Goal: Contribute content: Contribute content

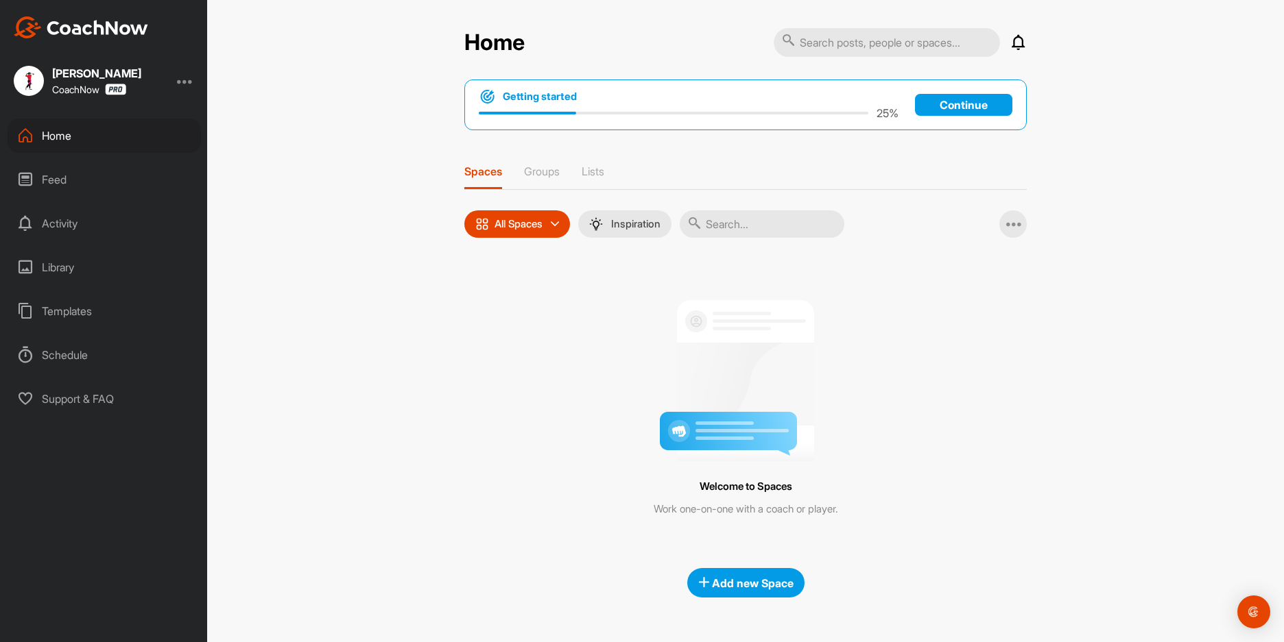
click at [963, 108] on p "Continue" at bounding box center [963, 105] width 97 height 22
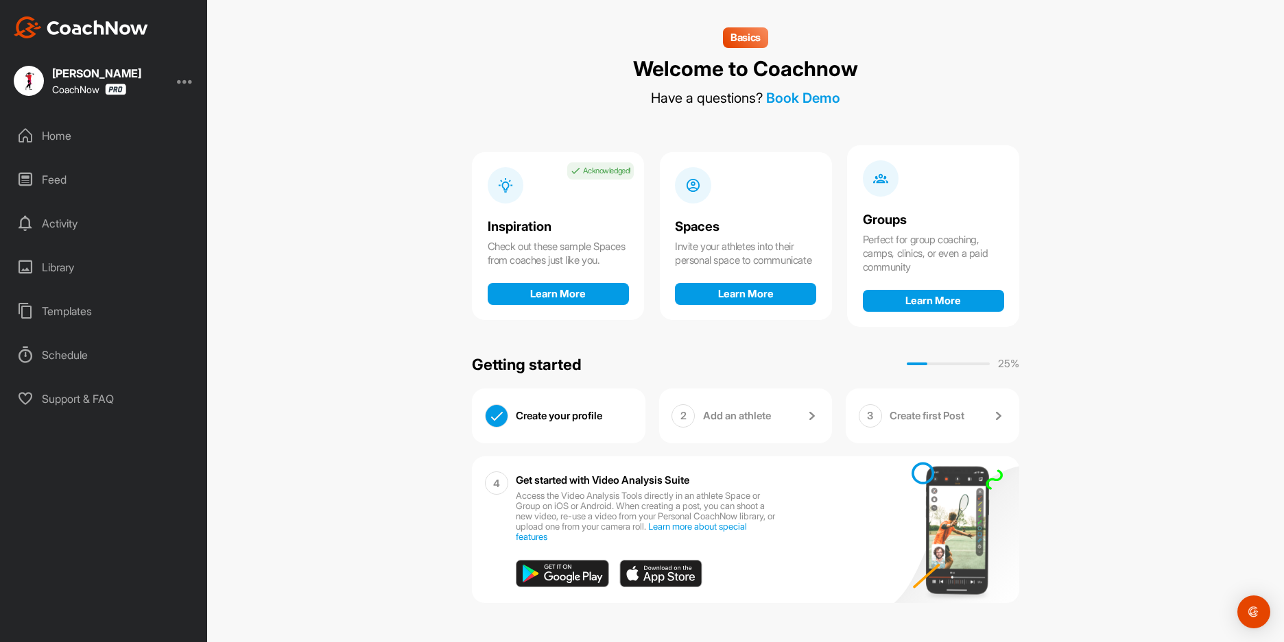
click at [721, 416] on p "Add an athlete" at bounding box center [737, 416] width 68 height 14
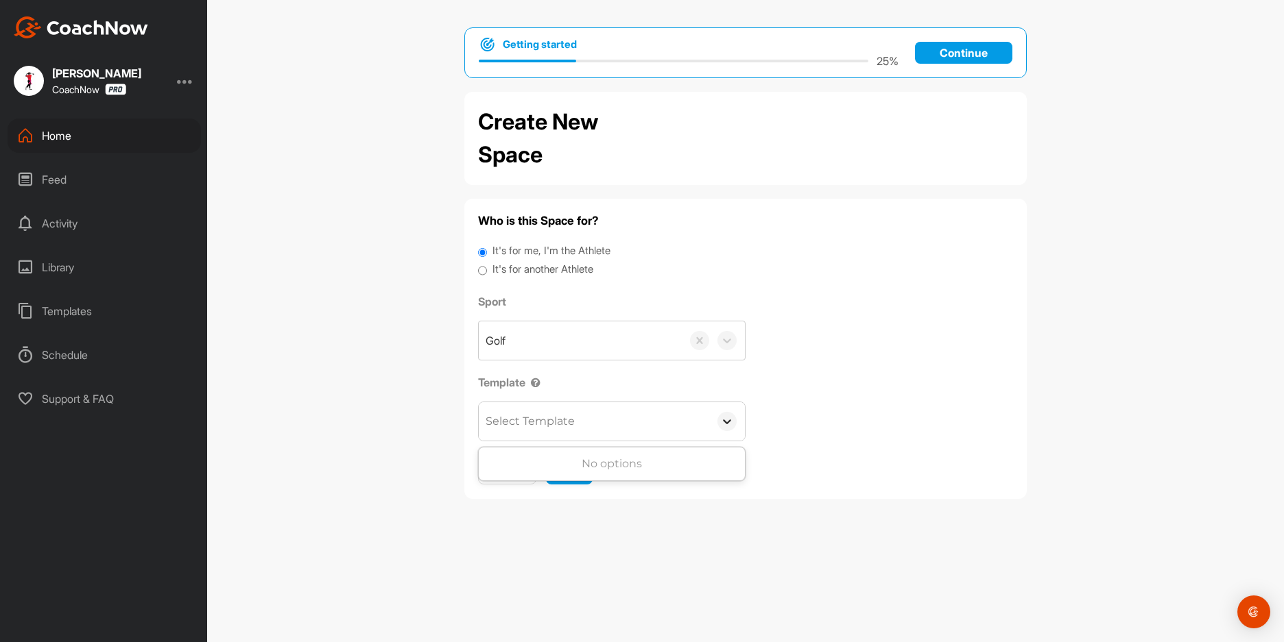
click at [730, 424] on icon at bounding box center [727, 422] width 14 height 14
click at [559, 422] on div "Select Template" at bounding box center [529, 421] width 89 height 16
click at [486, 272] on input "It's for another Athlete" at bounding box center [482, 271] width 9 height 19
radio input "true"
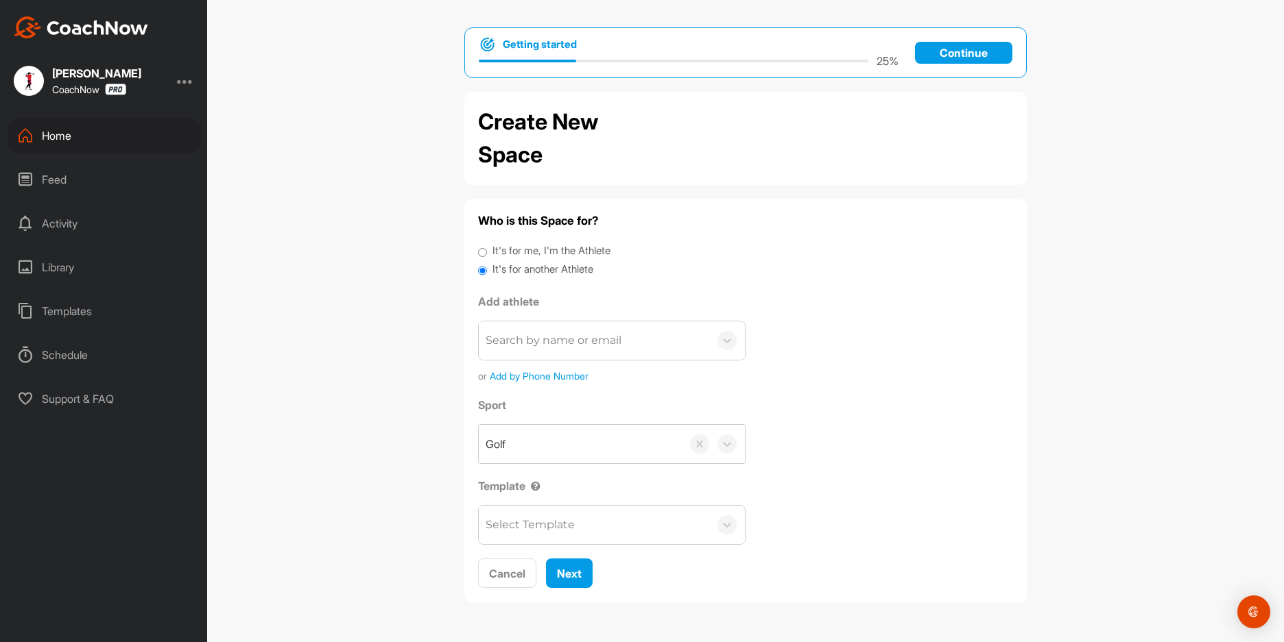
click at [574, 345] on div "Search by name or email" at bounding box center [553, 341] width 136 height 16
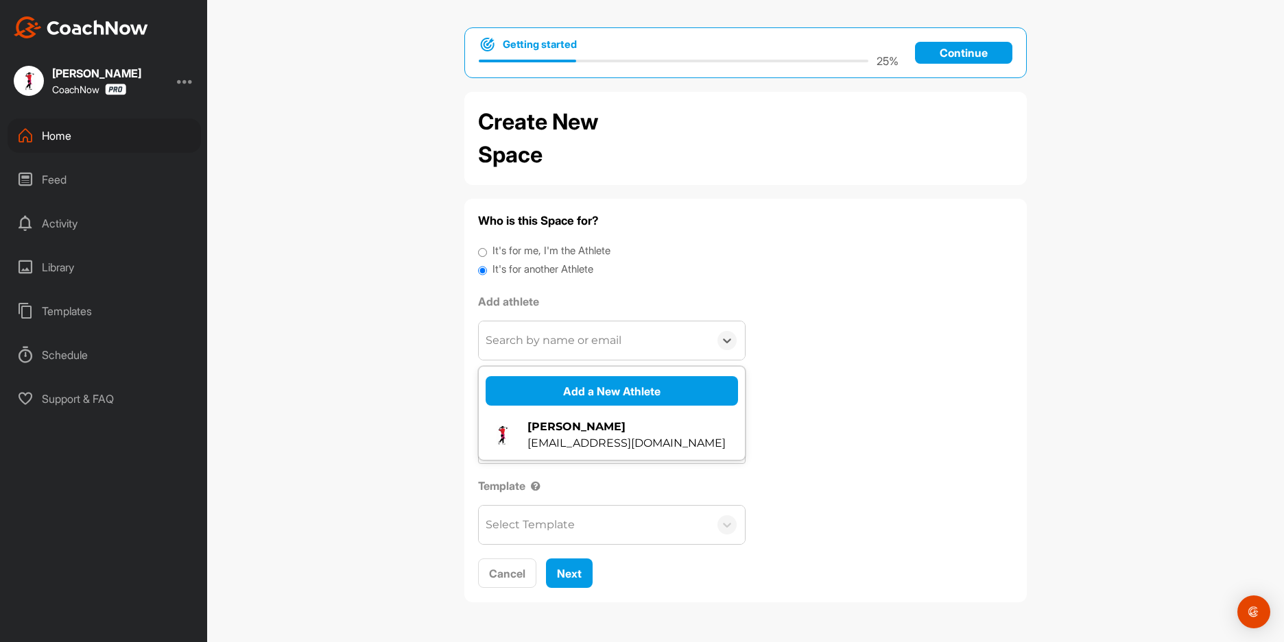
click at [773, 288] on div "Who is this Space for? It's for me, I'm the Athlete It's for another Athlete Ad…" at bounding box center [745, 401] width 535 height 376
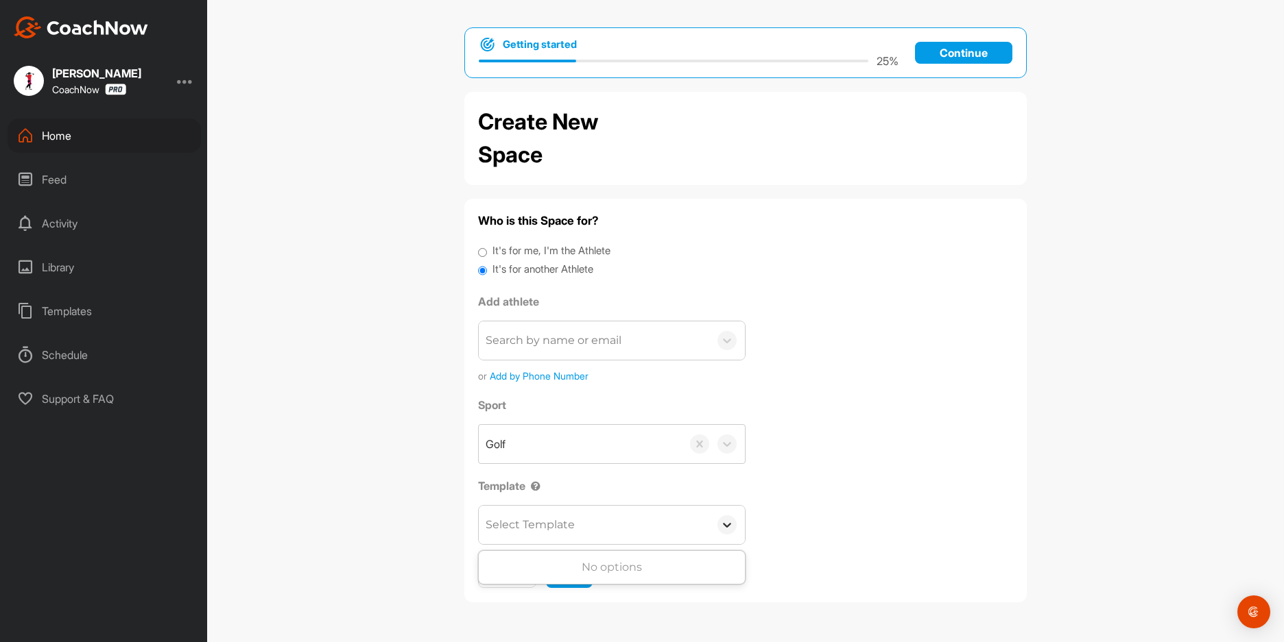
click at [728, 529] on icon at bounding box center [727, 525] width 14 height 14
click at [813, 398] on div "Sport Golf Template 0 results available. Use Up and Down to choose options, pre…" at bounding box center [745, 471] width 535 height 148
click at [588, 343] on div "Search by name or email" at bounding box center [553, 341] width 136 height 16
click at [828, 284] on div "Who is this Space for? It's for me, I'm the Athlete It's for another Athlete Ad…" at bounding box center [745, 401] width 535 height 376
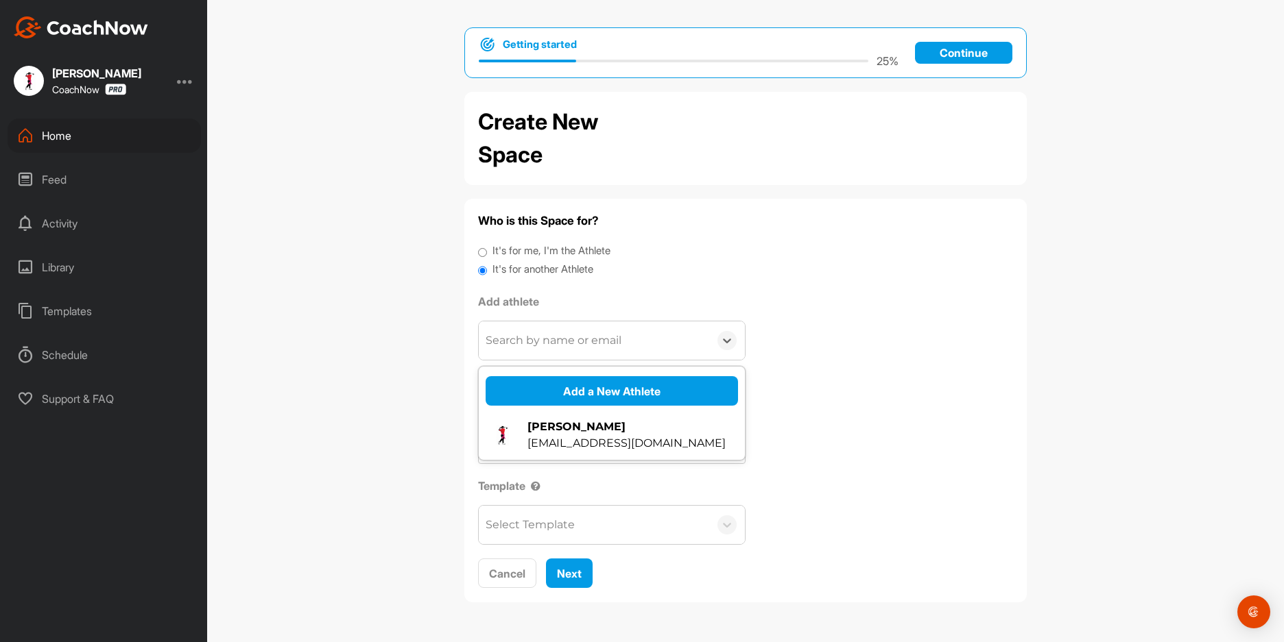
click at [559, 349] on div "Search by name or email" at bounding box center [553, 341] width 136 height 16
click at [332, 401] on div "Getting started 25 % Continue Create New Space Who is this Space for? It's for …" at bounding box center [745, 321] width 1076 height 642
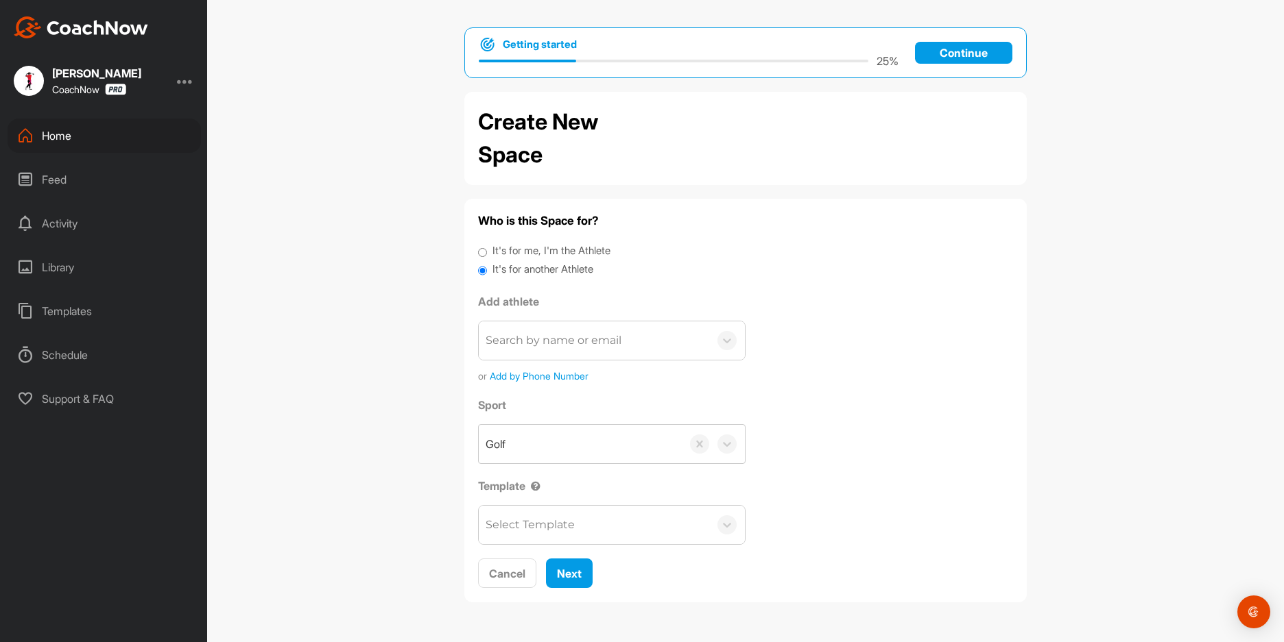
click at [536, 487] on div at bounding box center [536, 487] width 10 height 12
click at [437, 481] on div "Getting started 25 % Continue Create New Space Who is this Space for? It's for …" at bounding box center [745, 321] width 1076 height 642
click at [83, 316] on div "Templates" at bounding box center [104, 311] width 193 height 34
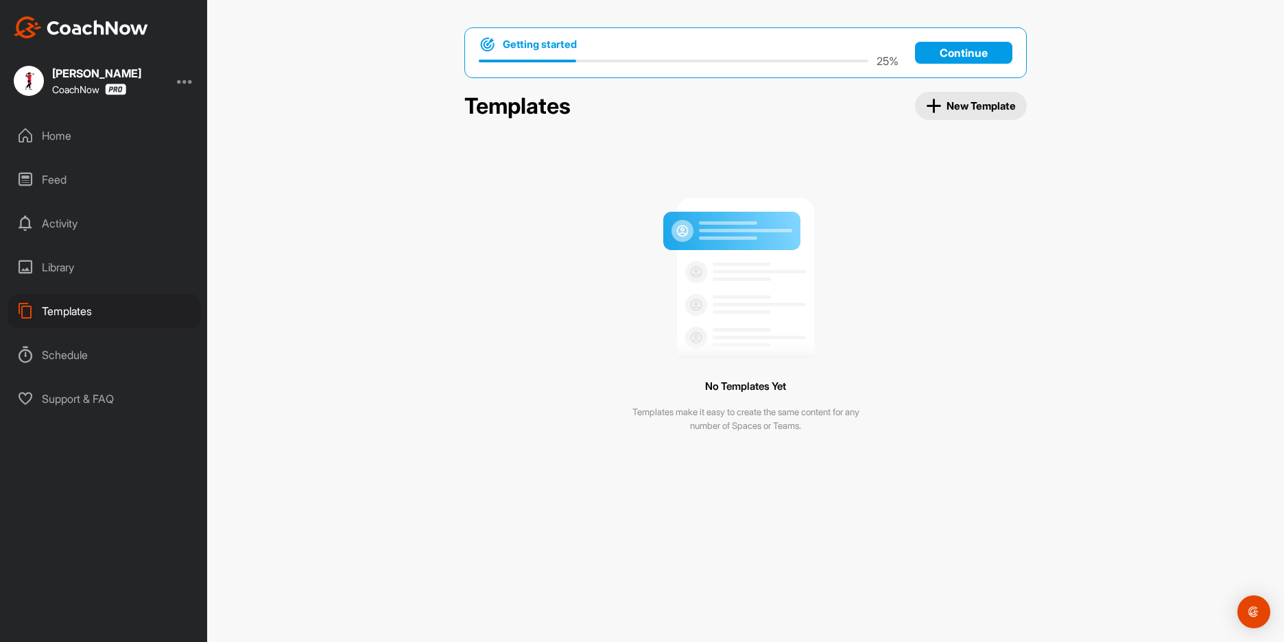
click at [946, 103] on span "New Template" at bounding box center [971, 106] width 91 height 16
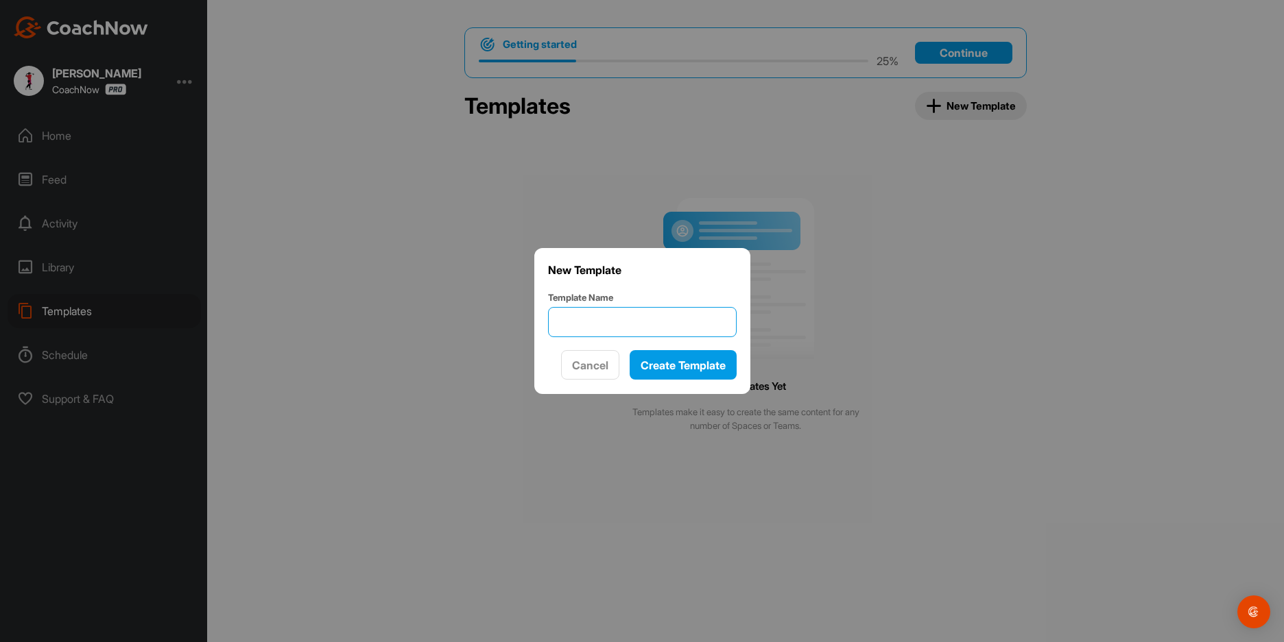
click at [588, 330] on input "Template Name" at bounding box center [642, 322] width 189 height 30
type input "Andrew Nimboorkar"
click at [676, 370] on span "Create Template" at bounding box center [682, 366] width 85 height 14
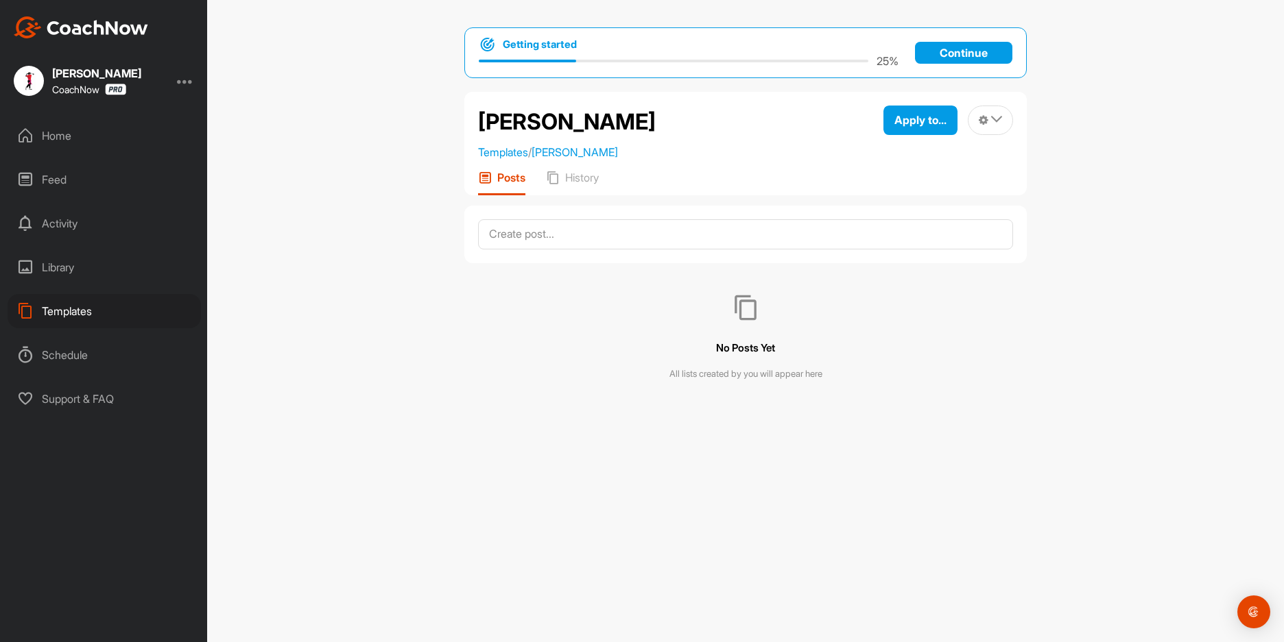
click at [70, 315] on div "Templates" at bounding box center [104, 311] width 193 height 34
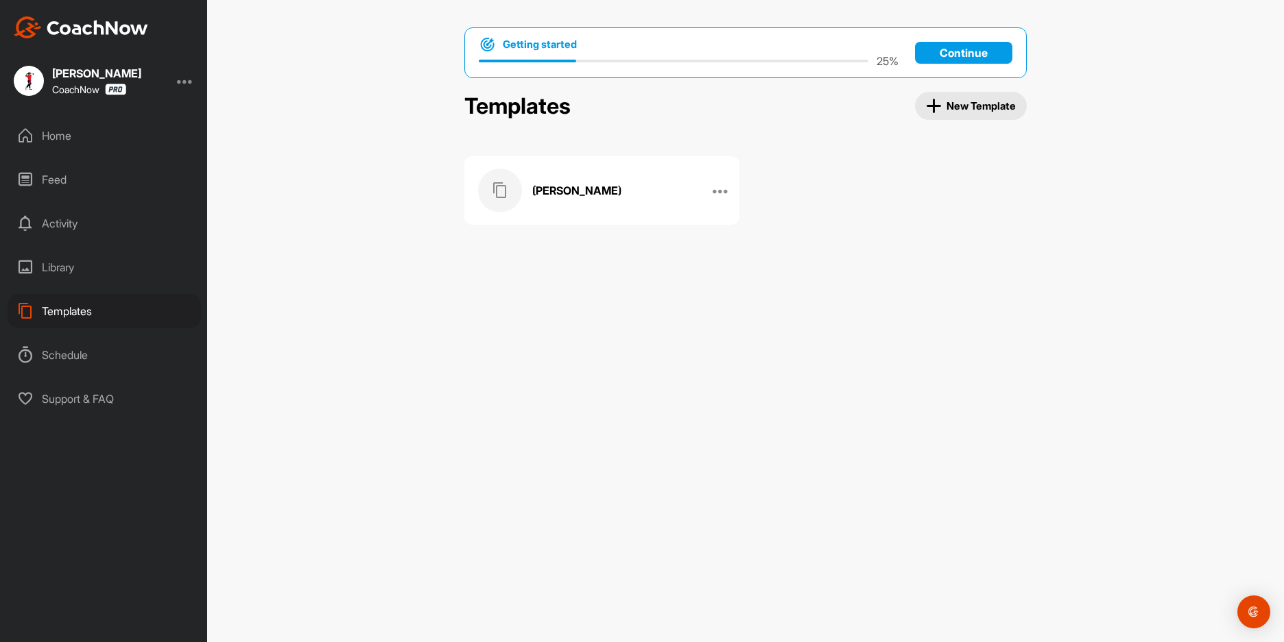
click at [956, 113] on span "New Template" at bounding box center [971, 106] width 91 height 16
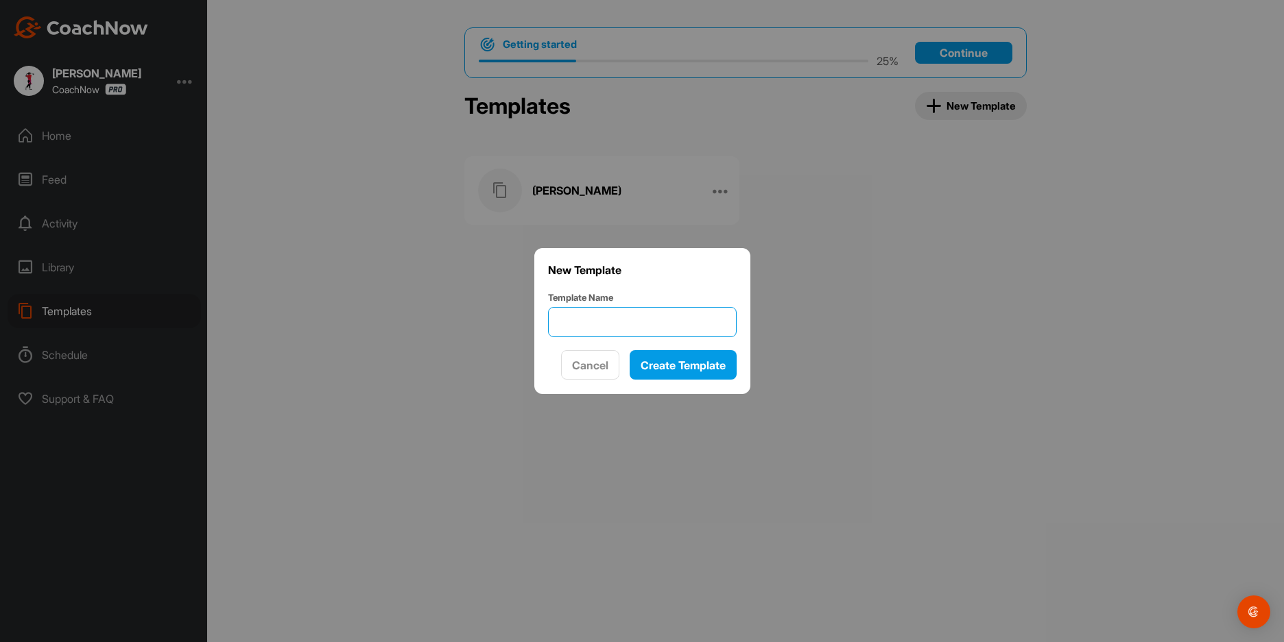
click at [620, 326] on input "Template Name" at bounding box center [642, 322] width 189 height 30
type input "Miya Wu"
click at [666, 368] on span "Create Template" at bounding box center [682, 366] width 85 height 14
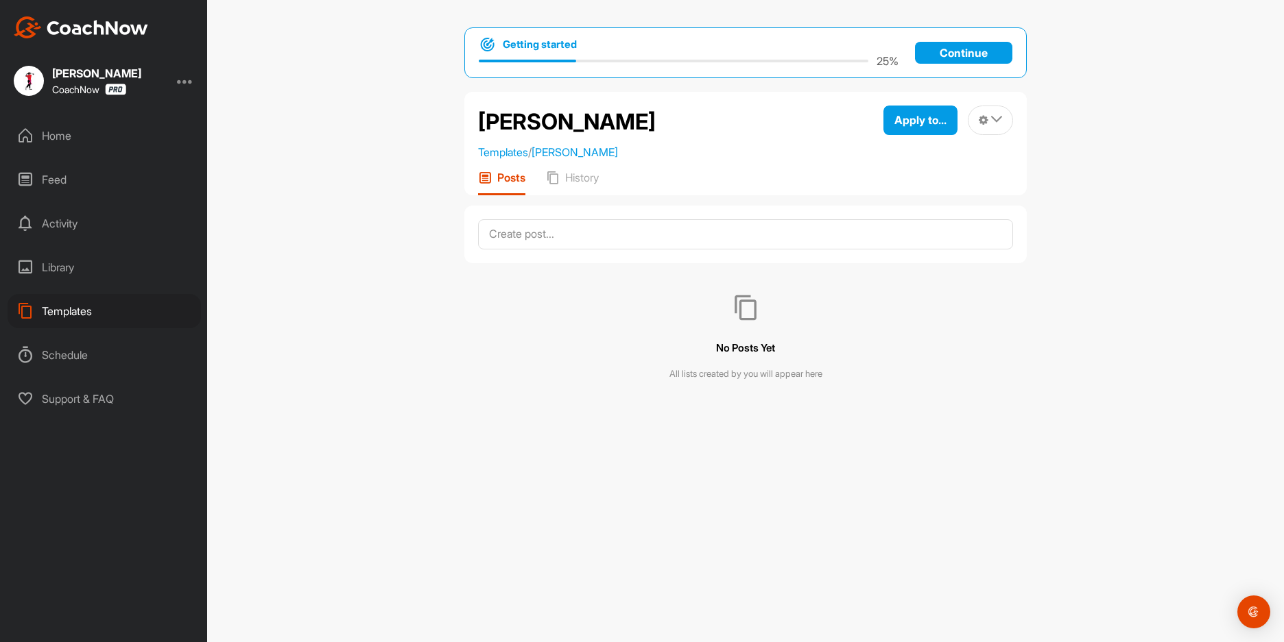
click at [63, 315] on div "Templates" at bounding box center [104, 311] width 193 height 34
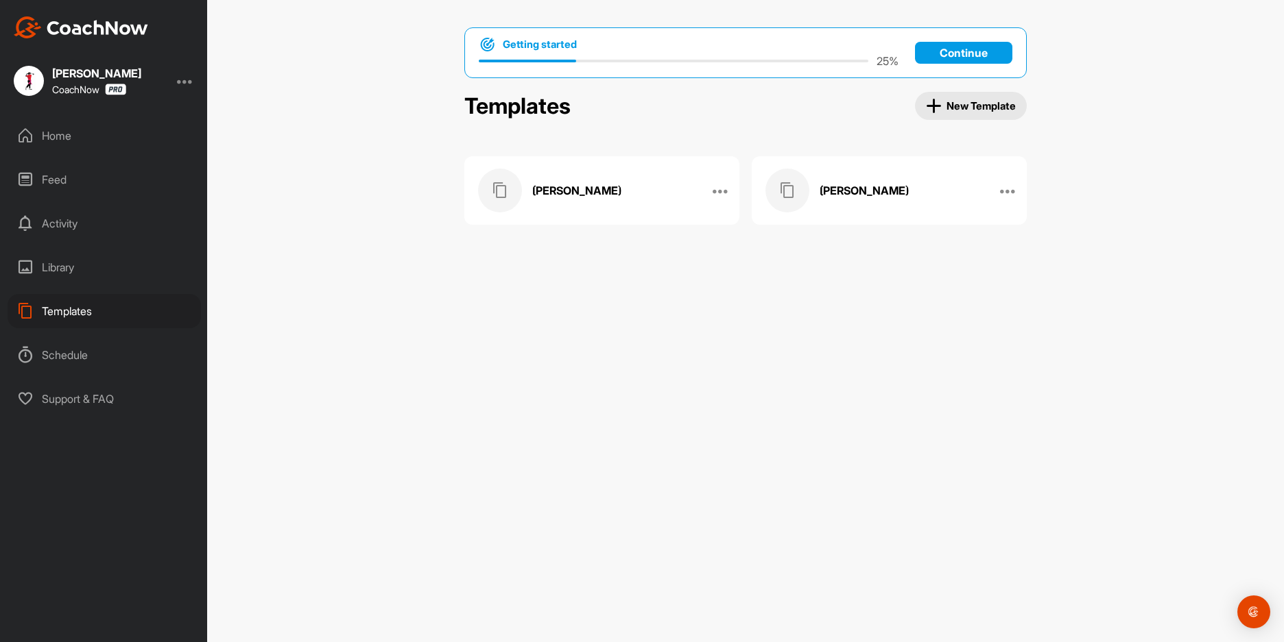
click at [967, 103] on span "New Template" at bounding box center [971, 106] width 91 height 16
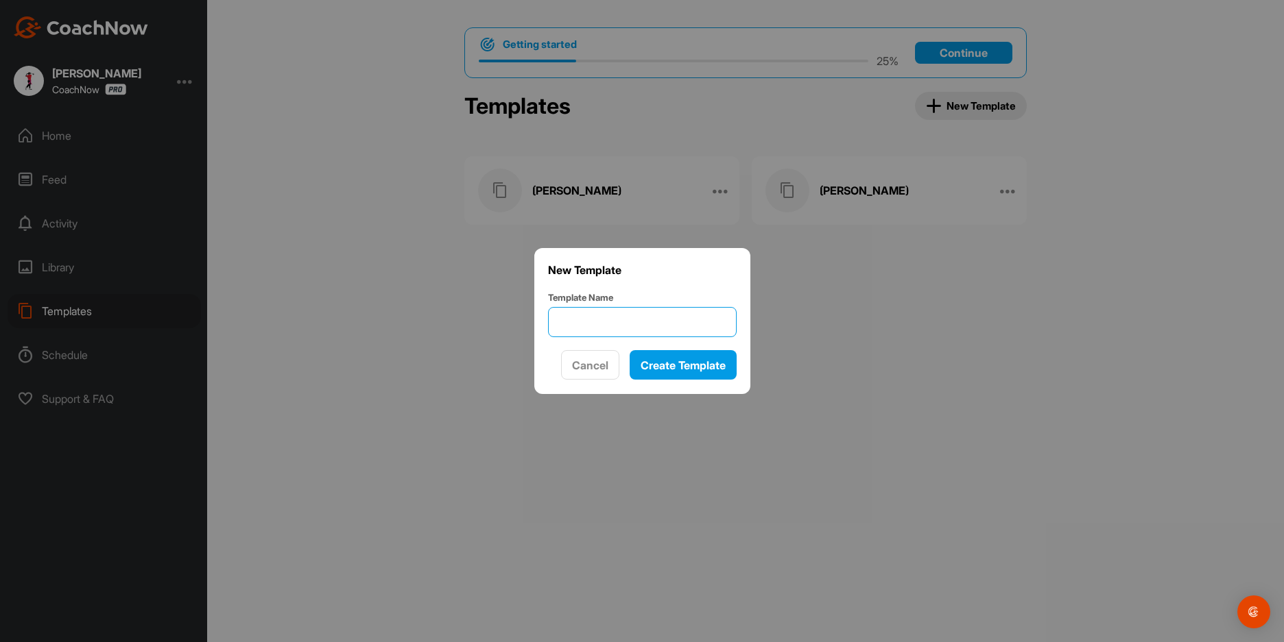
click at [588, 325] on input "Template Name" at bounding box center [642, 322] width 189 height 30
type input "Anna Lee Mitchell"
click at [688, 365] on span "Create Template" at bounding box center [682, 366] width 85 height 14
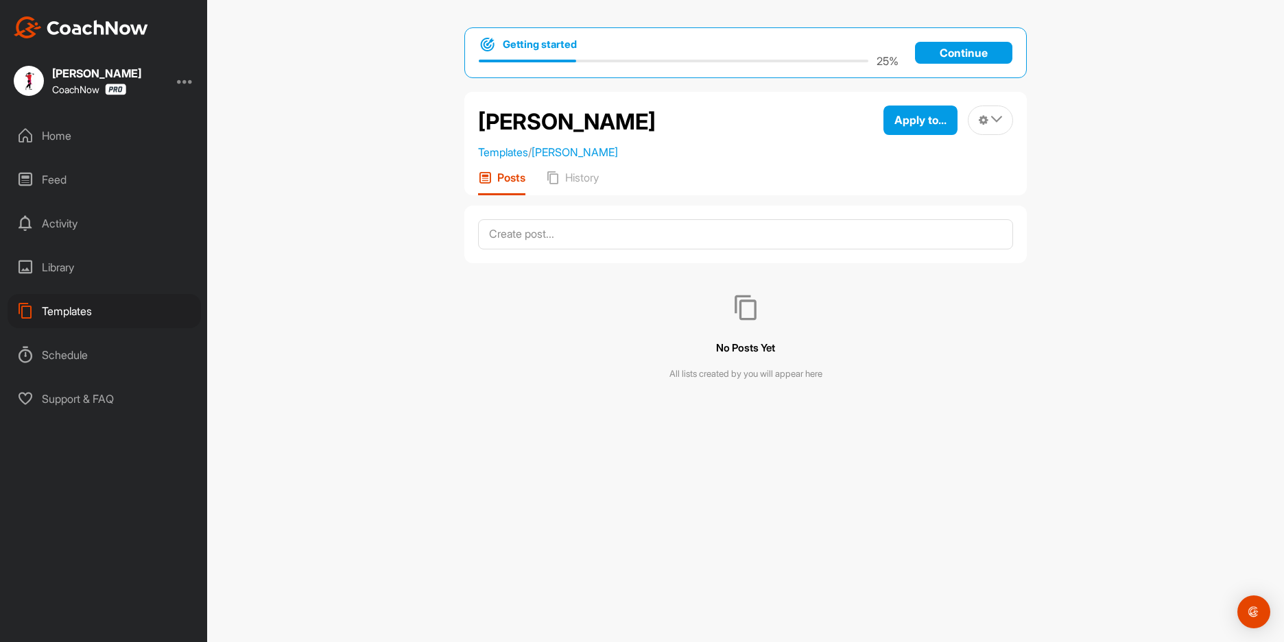
click at [49, 309] on div "Templates" at bounding box center [104, 311] width 193 height 34
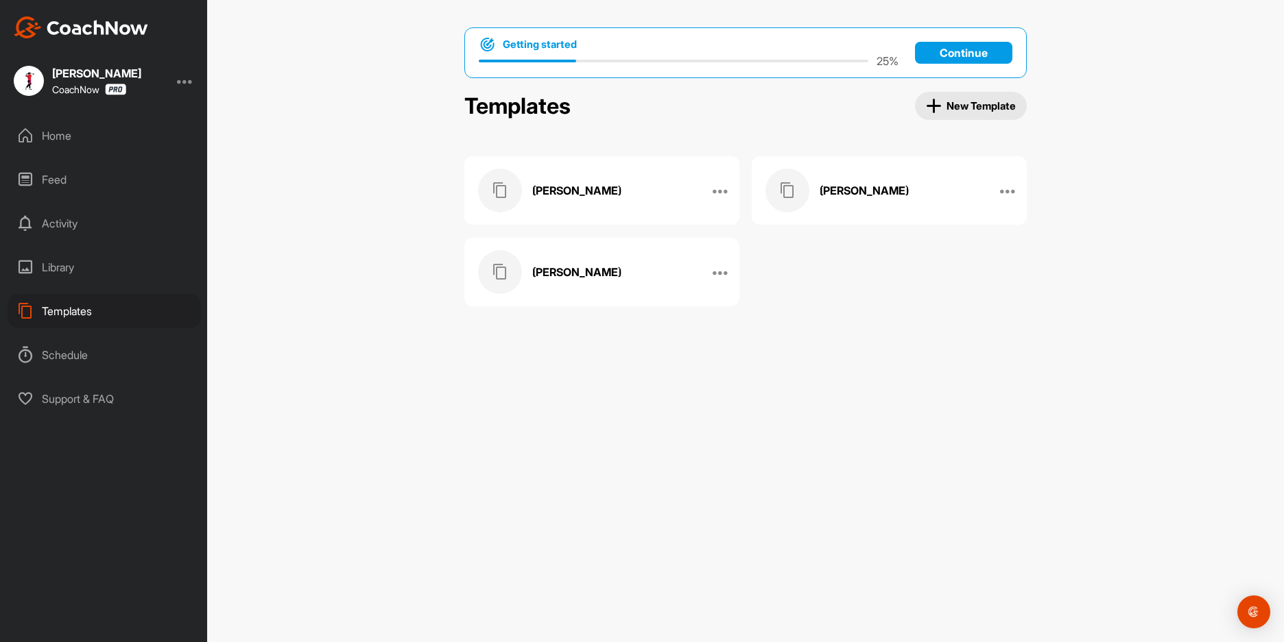
click at [969, 110] on span "New Template" at bounding box center [971, 106] width 91 height 16
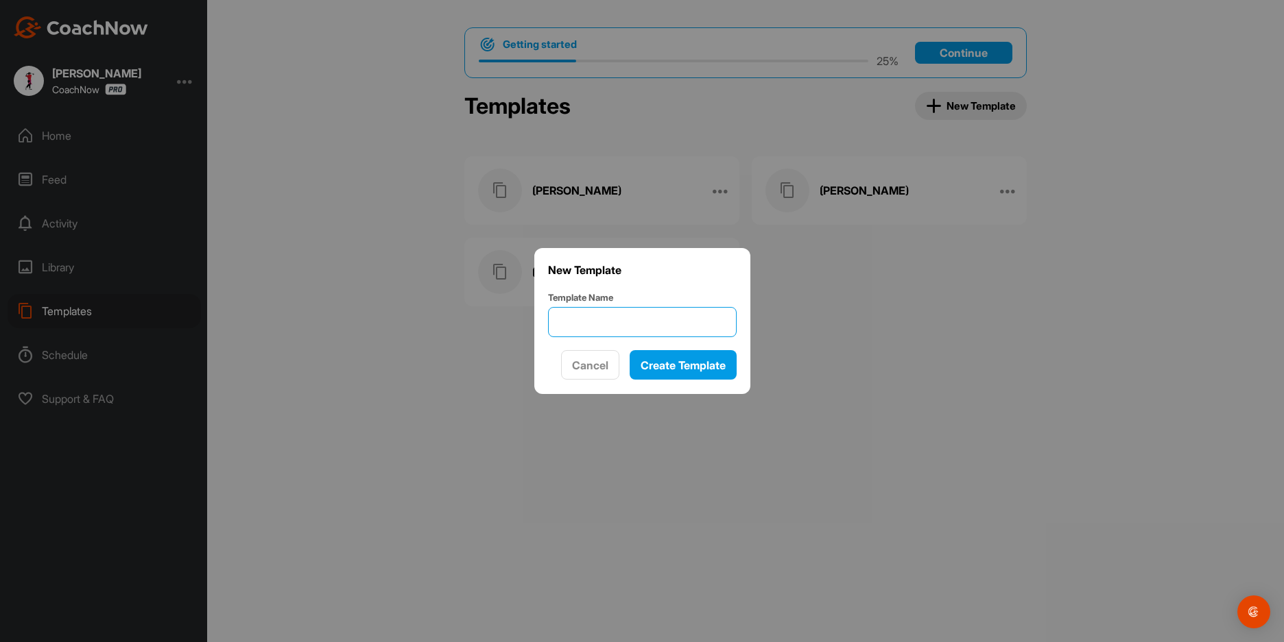
click at [570, 317] on input "Template Name" at bounding box center [642, 322] width 189 height 30
type input "Matias Cohen Fernandez"
click at [679, 365] on span "Create Template" at bounding box center [682, 366] width 85 height 14
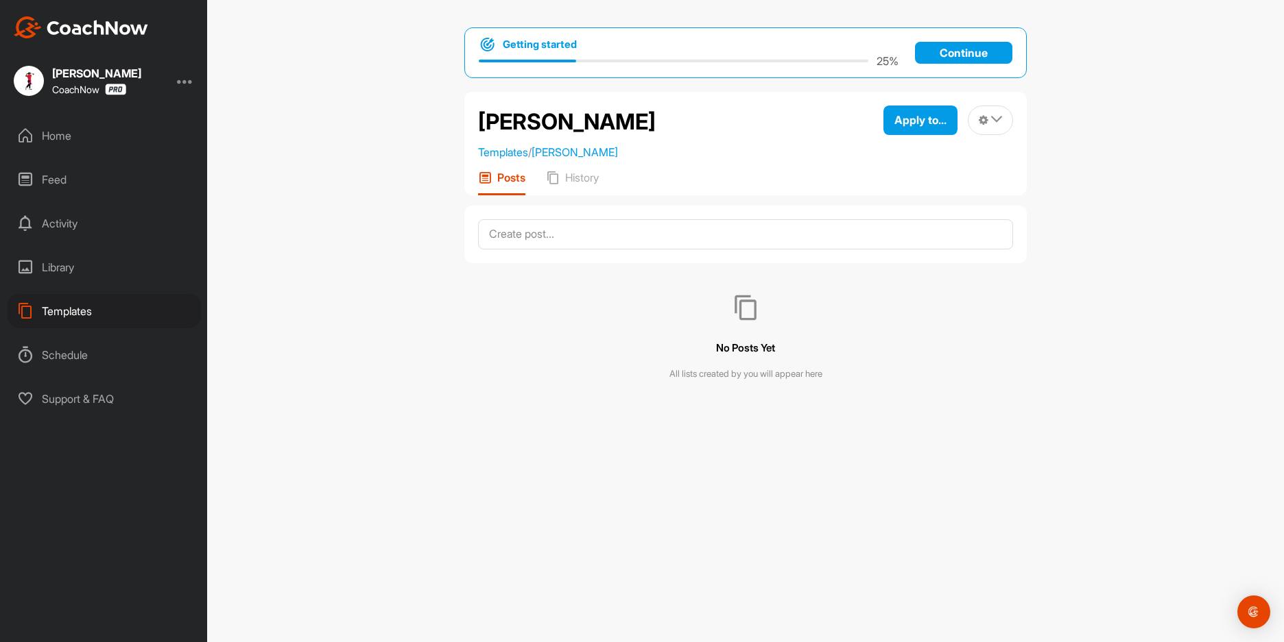
click at [81, 313] on div "Templates" at bounding box center [104, 311] width 193 height 34
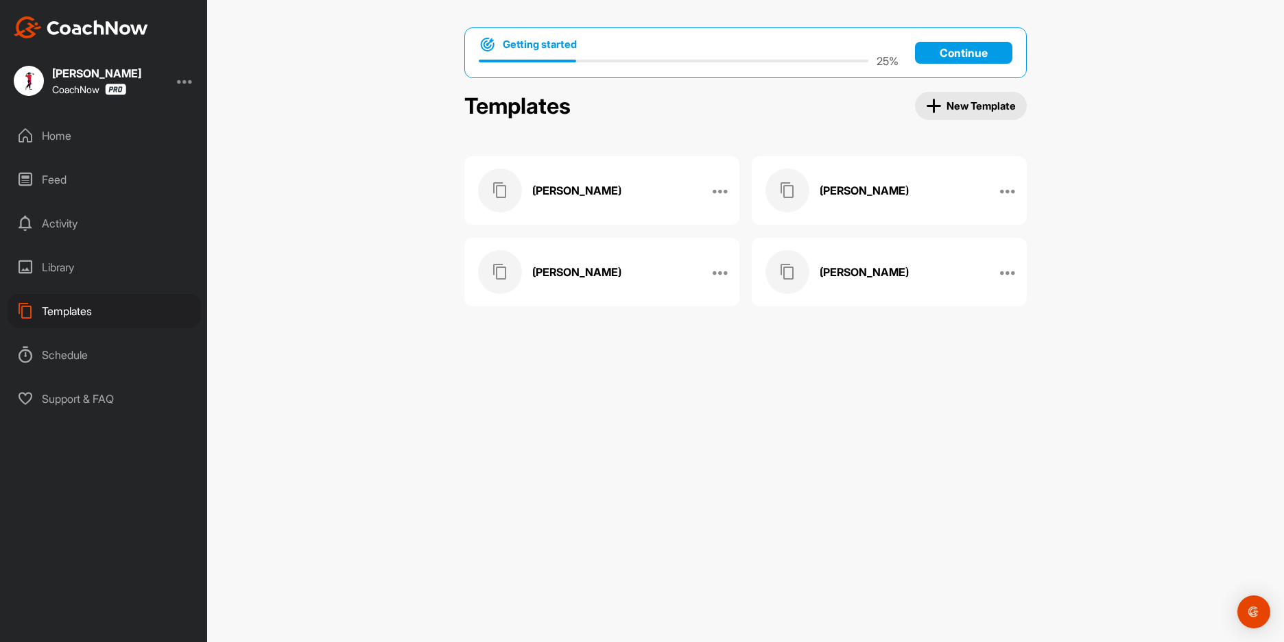
click at [973, 108] on span "New Template" at bounding box center [971, 106] width 91 height 16
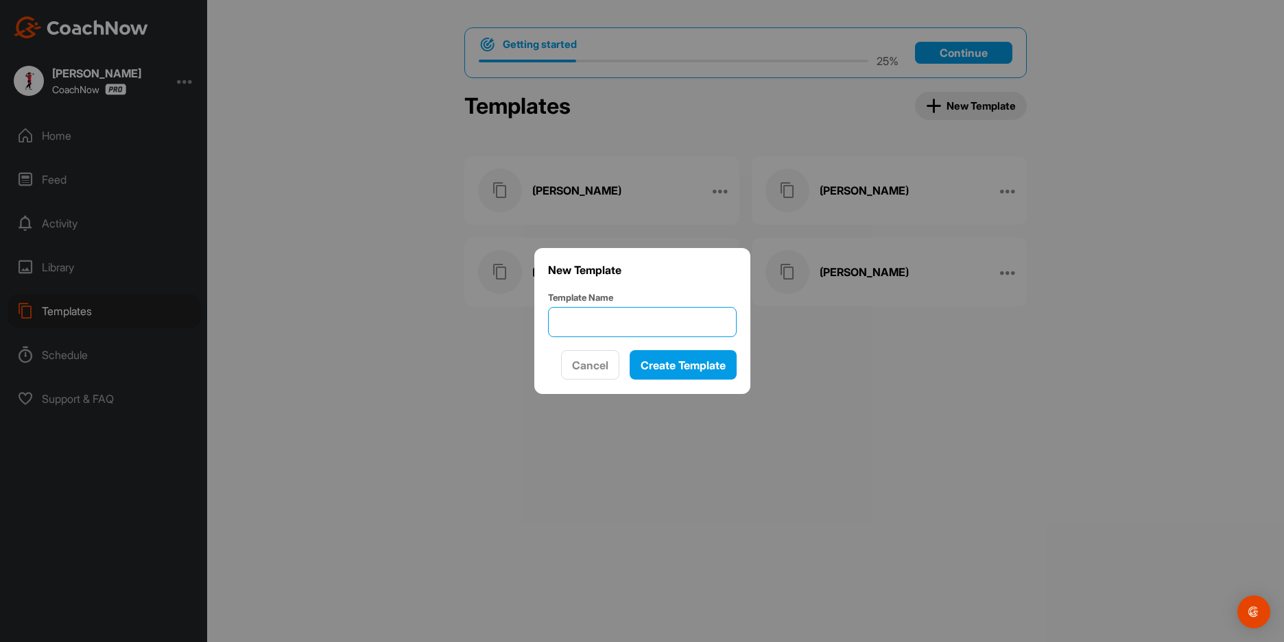
click at [603, 323] on input "Template Name" at bounding box center [642, 322] width 189 height 30
type input "j"
type input "Jenny Hardegger"
click at [671, 368] on span "Create Template" at bounding box center [682, 366] width 85 height 14
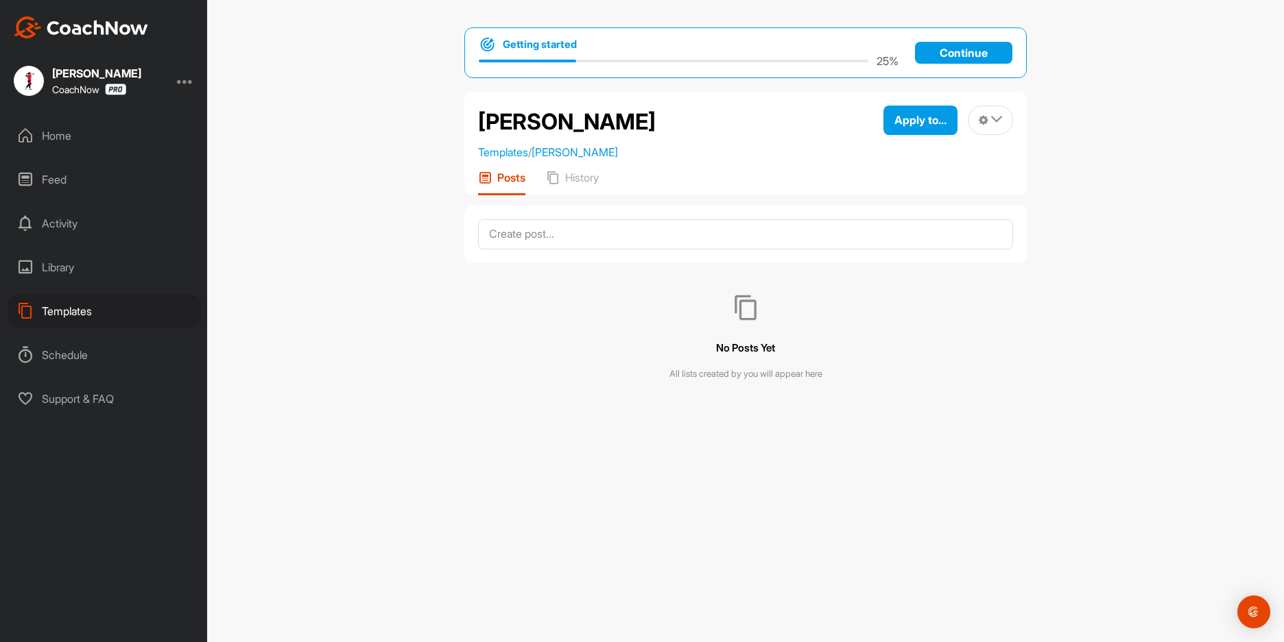
click at [71, 308] on div "Templates" at bounding box center [104, 311] width 193 height 34
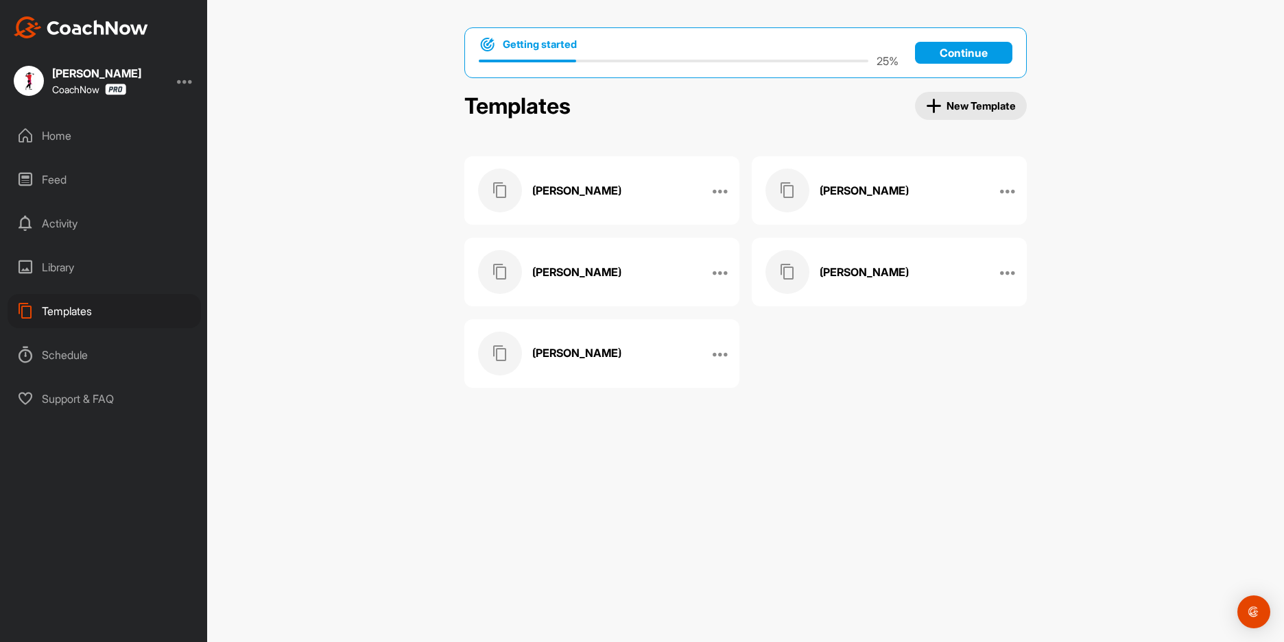
click at [968, 104] on span "New Template" at bounding box center [971, 106] width 91 height 16
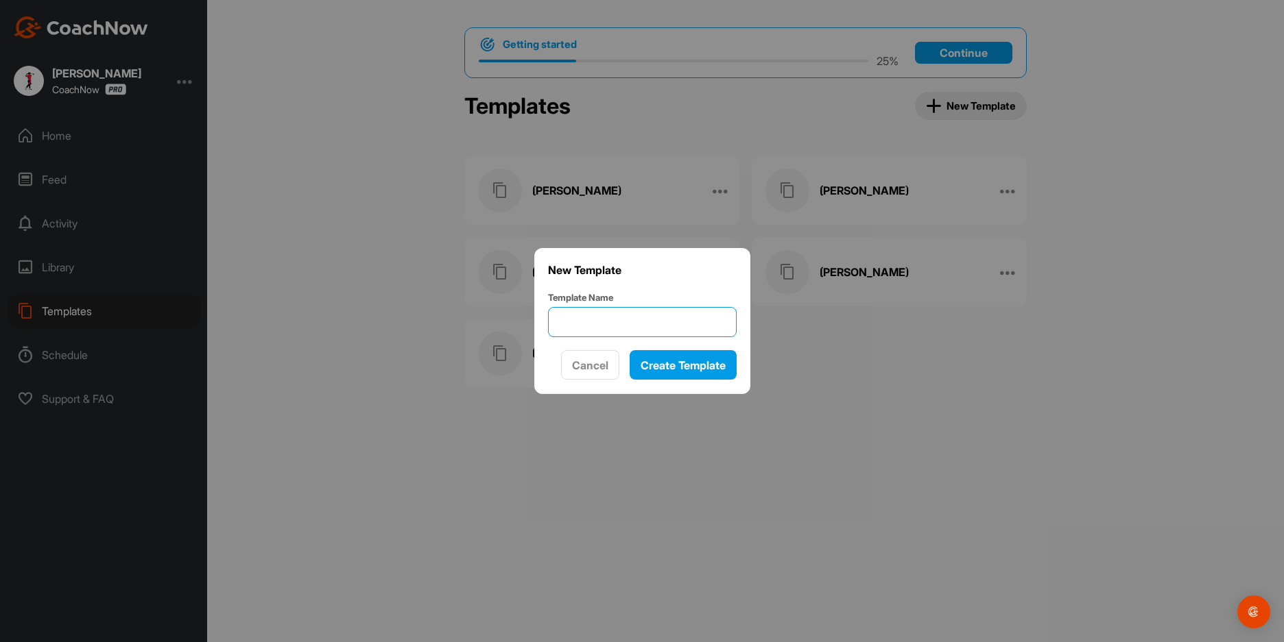
click at [626, 320] on input "Template Name" at bounding box center [642, 322] width 189 height 30
type input "Eilzabeth (Cooper) Rauzi"
click at [689, 365] on span "Create Template" at bounding box center [682, 366] width 85 height 14
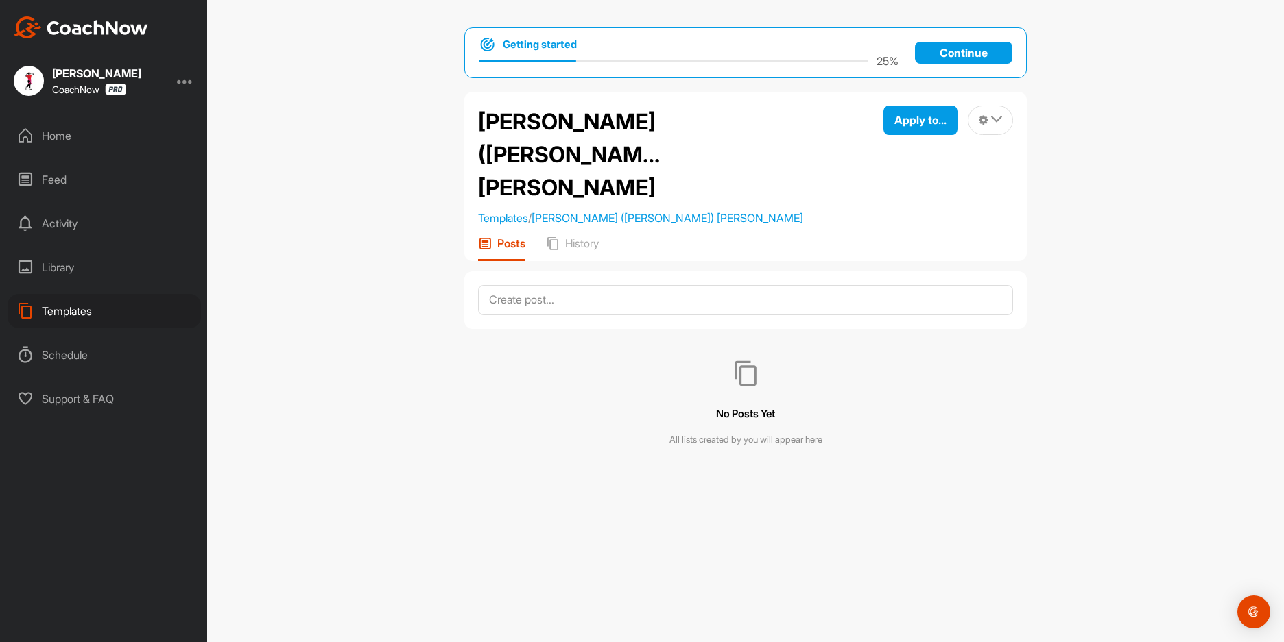
click at [53, 306] on div "Templates" at bounding box center [104, 311] width 193 height 34
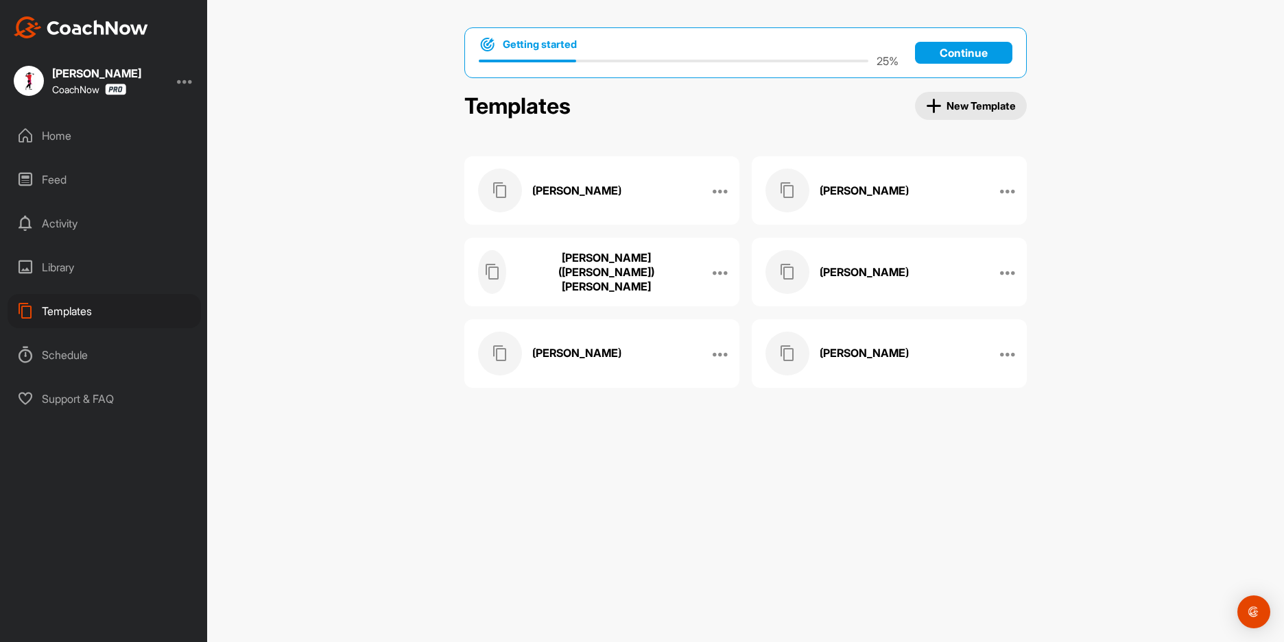
click at [980, 110] on span "New Template" at bounding box center [971, 106] width 91 height 16
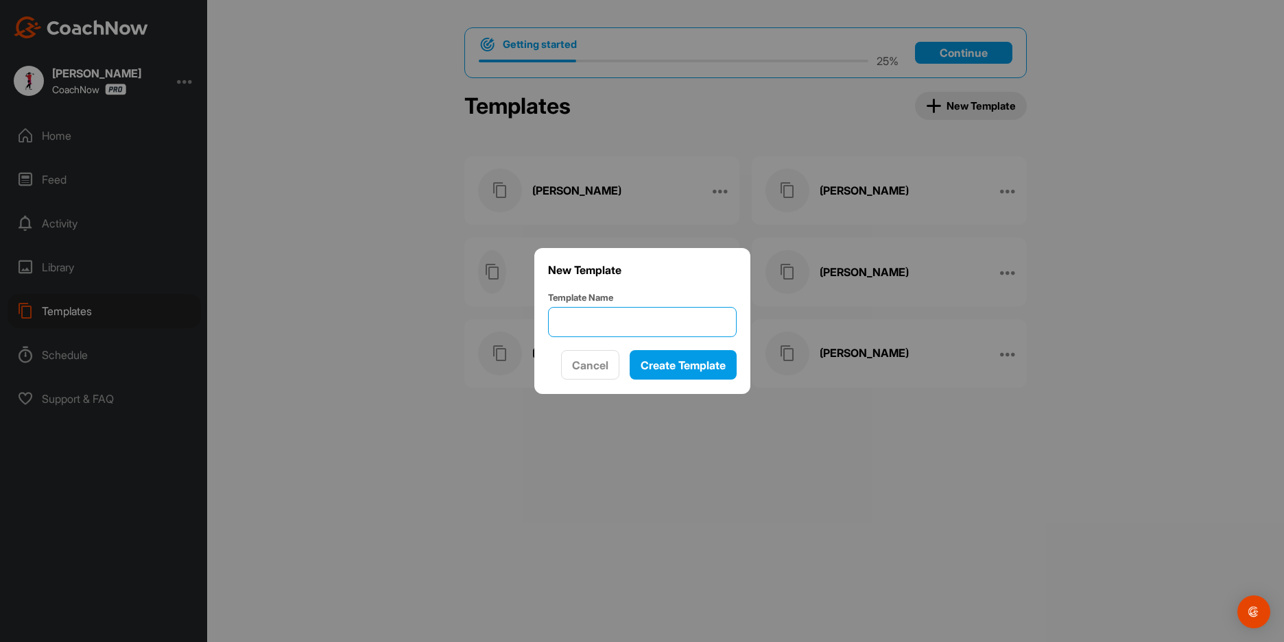
click at [598, 326] on input "Template Name" at bounding box center [642, 322] width 189 height 30
type input "Naomi Badgley"
click at [680, 370] on span "Create Template" at bounding box center [682, 366] width 85 height 14
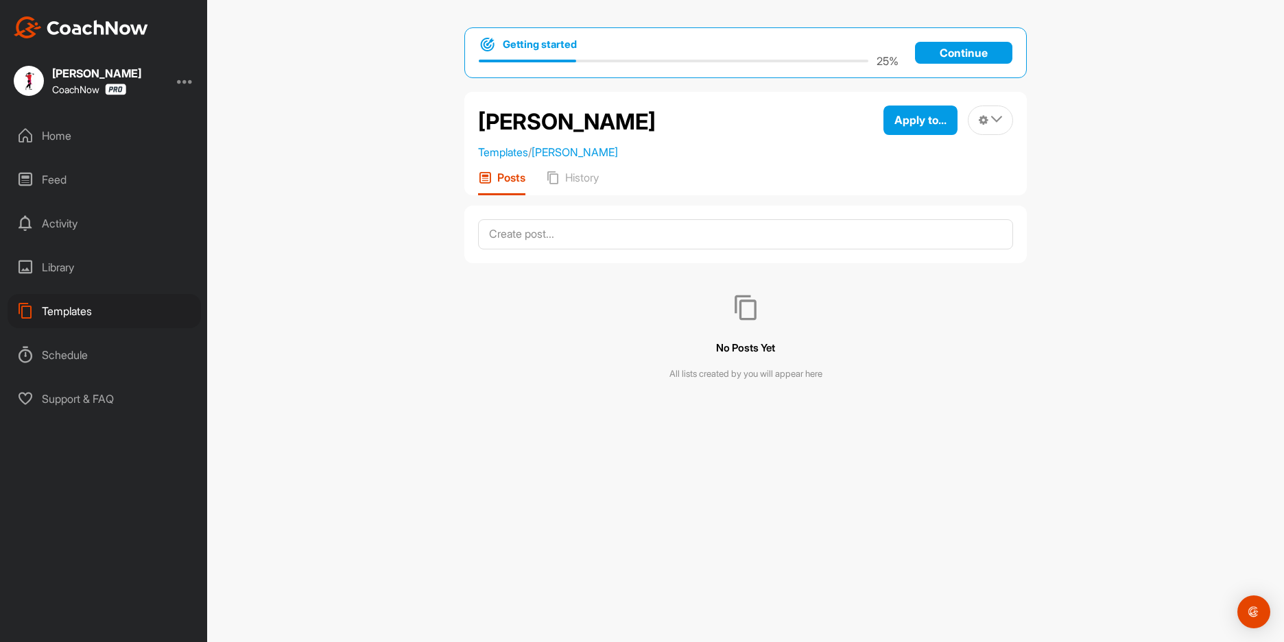
click at [76, 311] on div "Templates" at bounding box center [104, 311] width 193 height 34
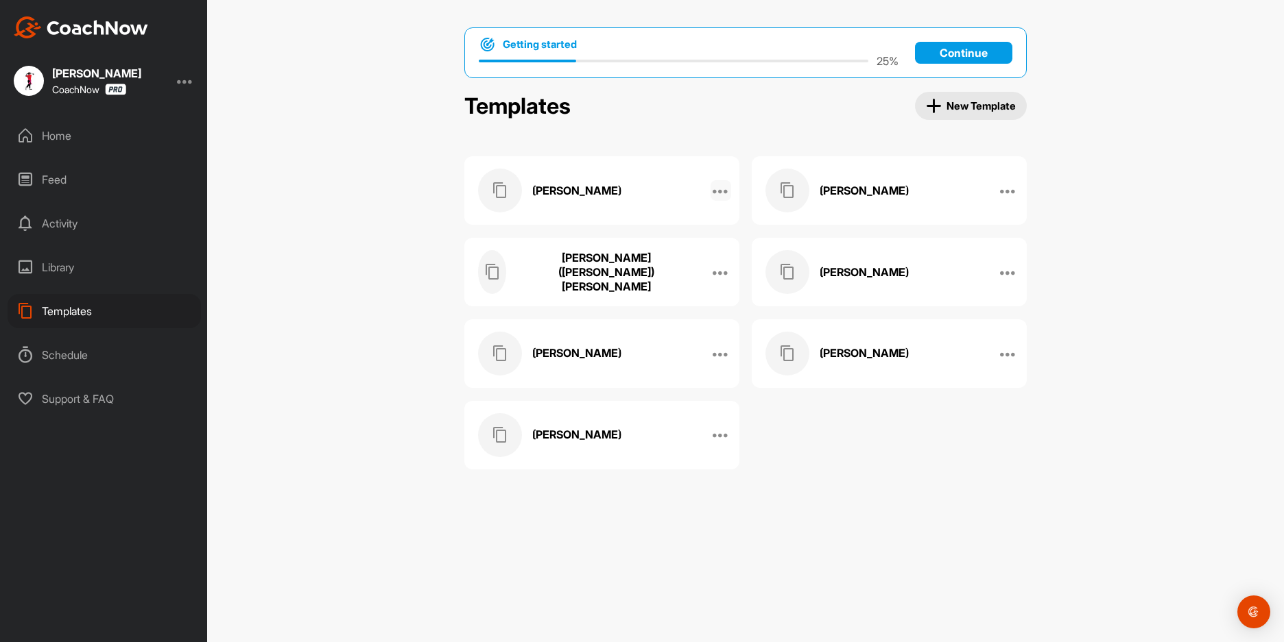
click at [721, 192] on icon at bounding box center [720, 190] width 16 height 16
click at [547, 185] on h3 "Andrew Nimboorkar" at bounding box center [576, 191] width 89 height 14
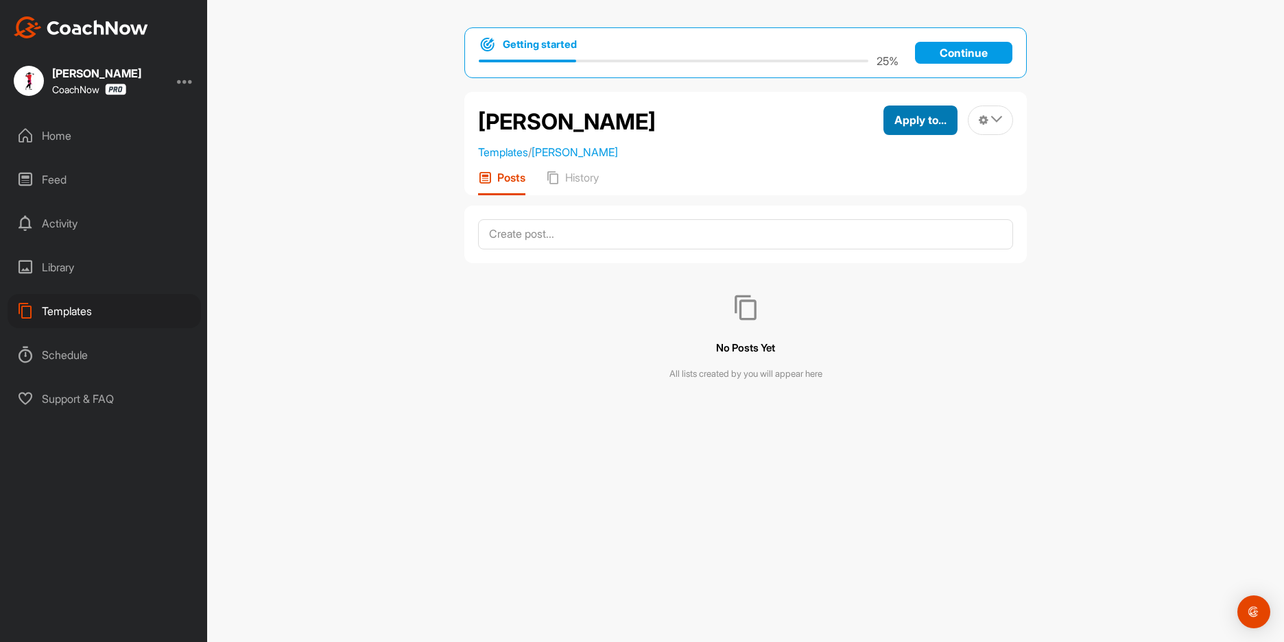
click at [913, 123] on span "Apply to..." at bounding box center [920, 120] width 52 height 14
click at [635, 131] on h2 "Andrew Nimboorkar" at bounding box center [567, 122] width 178 height 33
click at [500, 184] on p "Posts" at bounding box center [511, 178] width 28 height 14
click at [998, 120] on icon at bounding box center [996, 119] width 11 height 11
click at [907, 124] on span "Apply to..." at bounding box center [920, 120] width 52 height 14
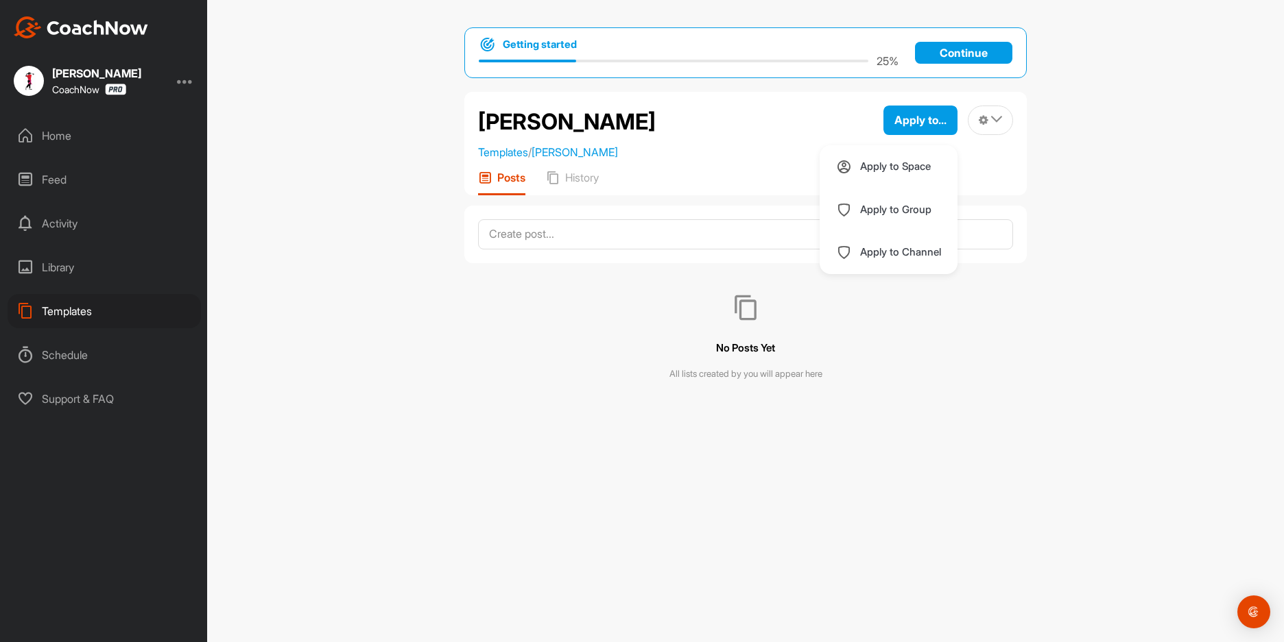
click at [262, 276] on div "Getting started 25 % Continue Andrew Nimboorkar Templates / Andrew Nimboorkar A…" at bounding box center [745, 321] width 1076 height 642
click at [54, 267] on div "Library" at bounding box center [104, 267] width 193 height 34
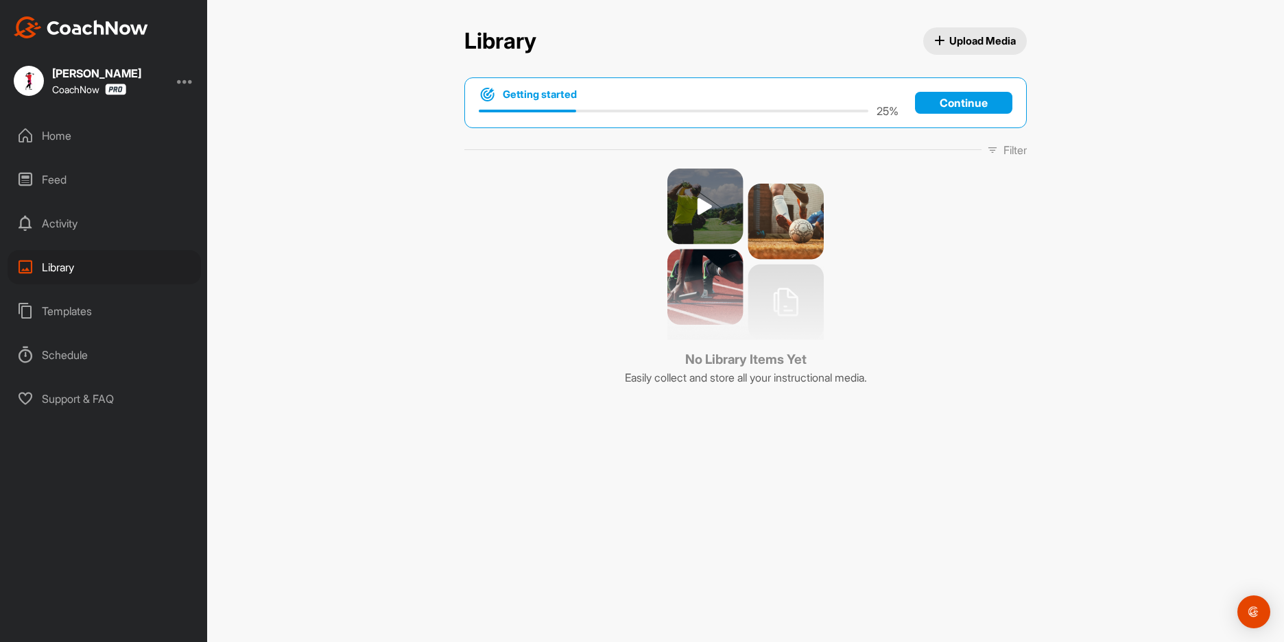
click at [701, 203] on img at bounding box center [745, 254] width 156 height 171
click at [699, 200] on img at bounding box center [745, 254] width 156 height 171
click at [974, 41] on span "Upload Media" at bounding box center [975, 41] width 82 height 14
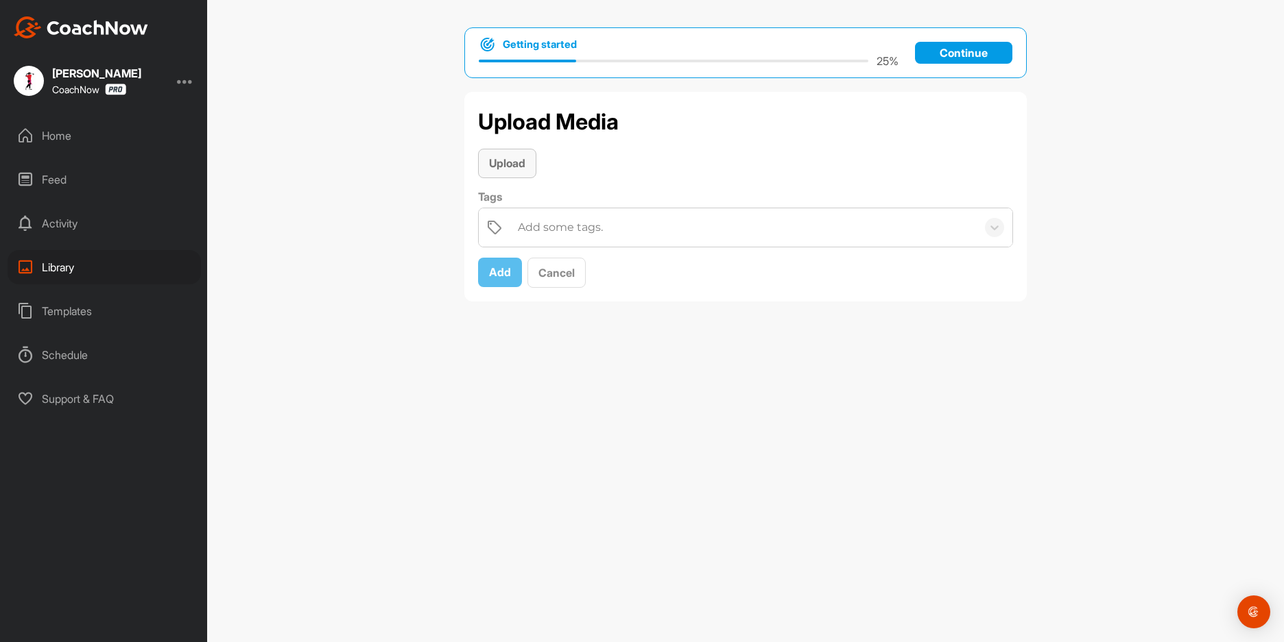
click at [516, 162] on span "Upload" at bounding box center [507, 163] width 36 height 14
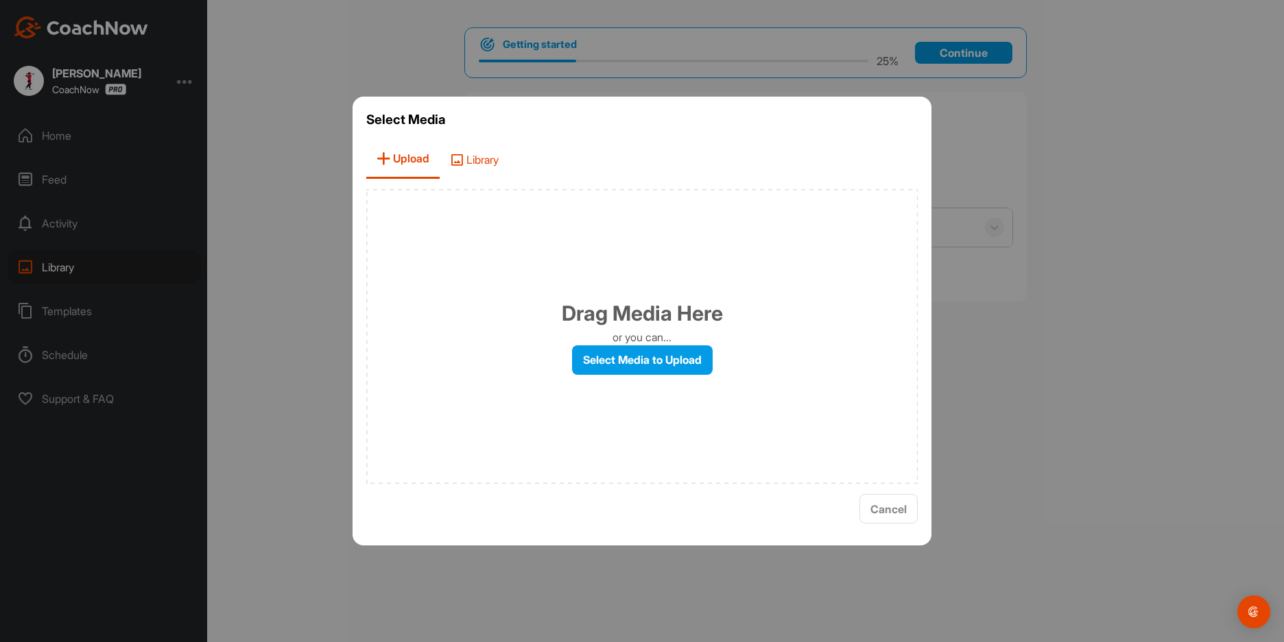
click at [481, 158] on span "Library" at bounding box center [474, 159] width 69 height 39
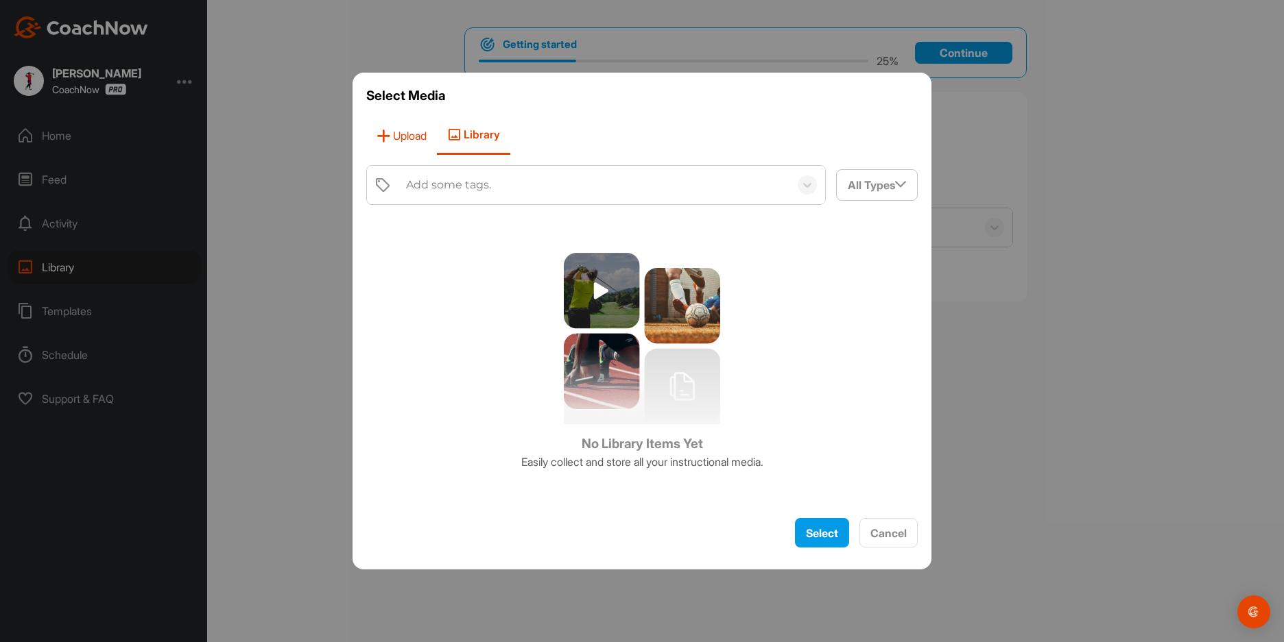
click at [411, 136] on span "Upload" at bounding box center [401, 135] width 71 height 39
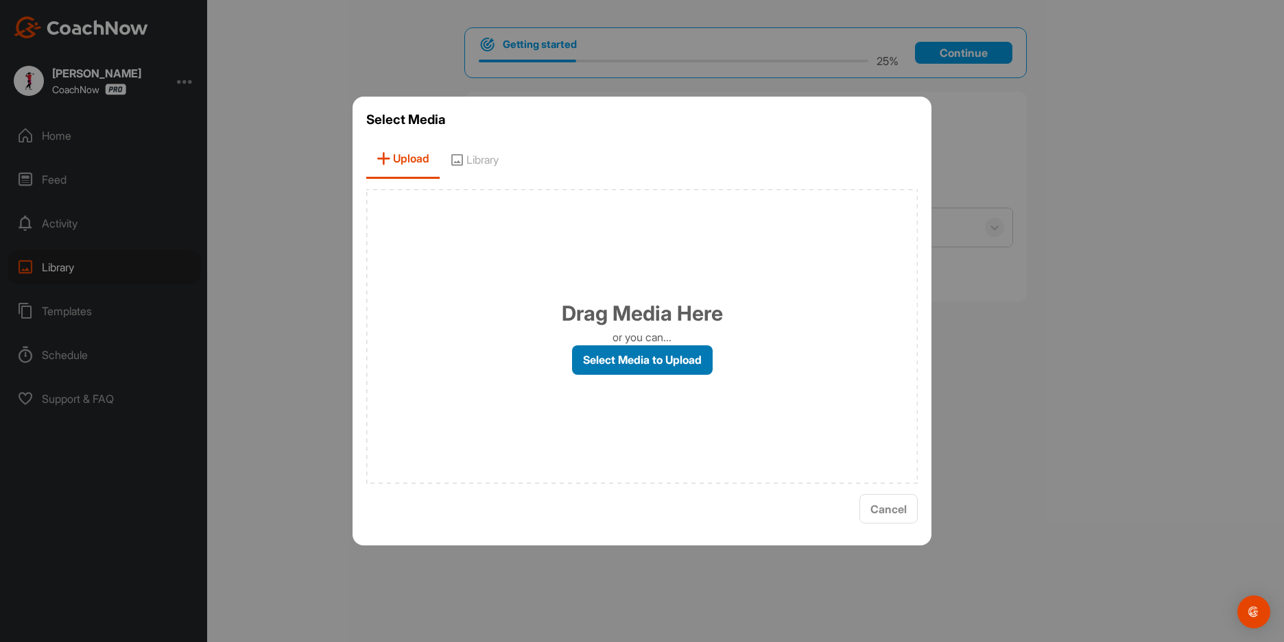
click at [660, 359] on label "Select Media to Upload" at bounding box center [642, 360] width 141 height 29
click at [0, 0] on input "Select Media to Upload" at bounding box center [0, 0] width 0 height 0
click at [1253, 611] on img "Open Intercom Messenger" at bounding box center [1253, 612] width 18 height 18
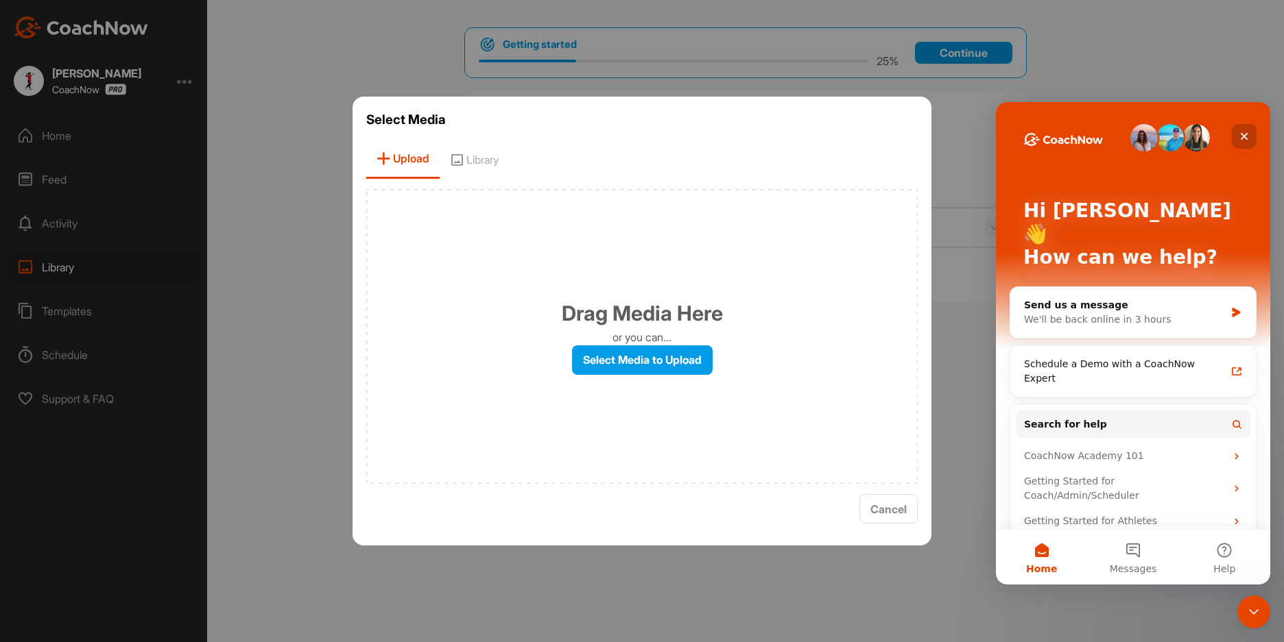
click at [1242, 133] on icon "Close" at bounding box center [1243, 136] width 11 height 11
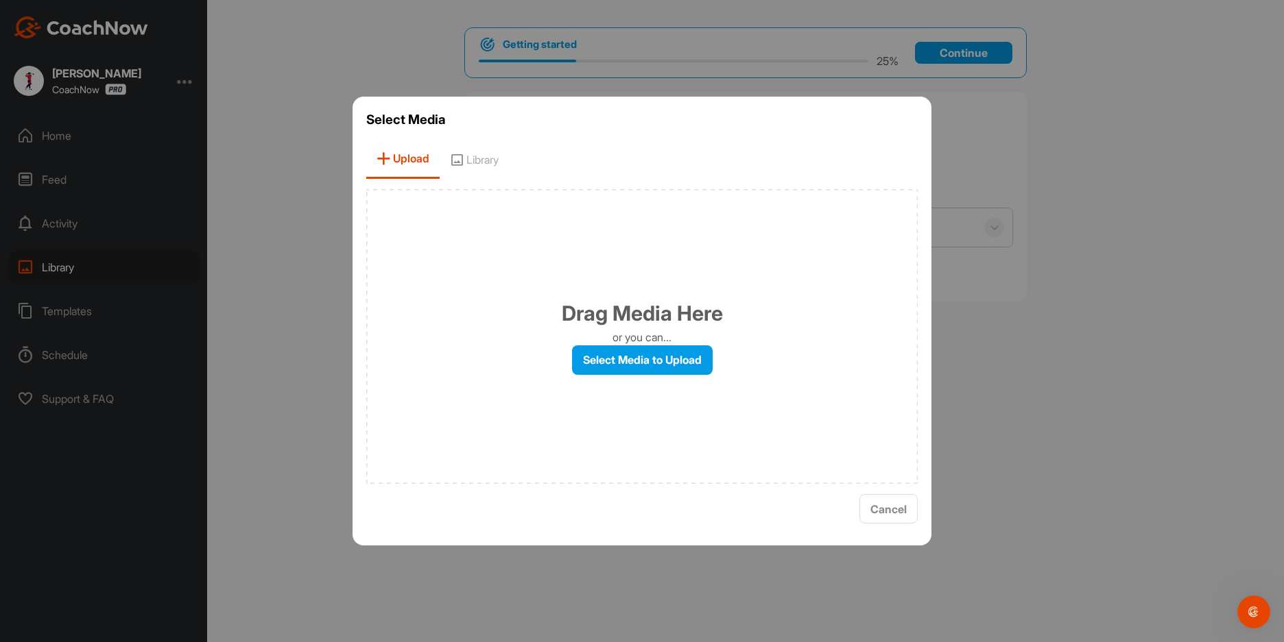
click at [402, 158] on span "Upload" at bounding box center [402, 159] width 73 height 39
click at [84, 521] on div at bounding box center [642, 321] width 1284 height 642
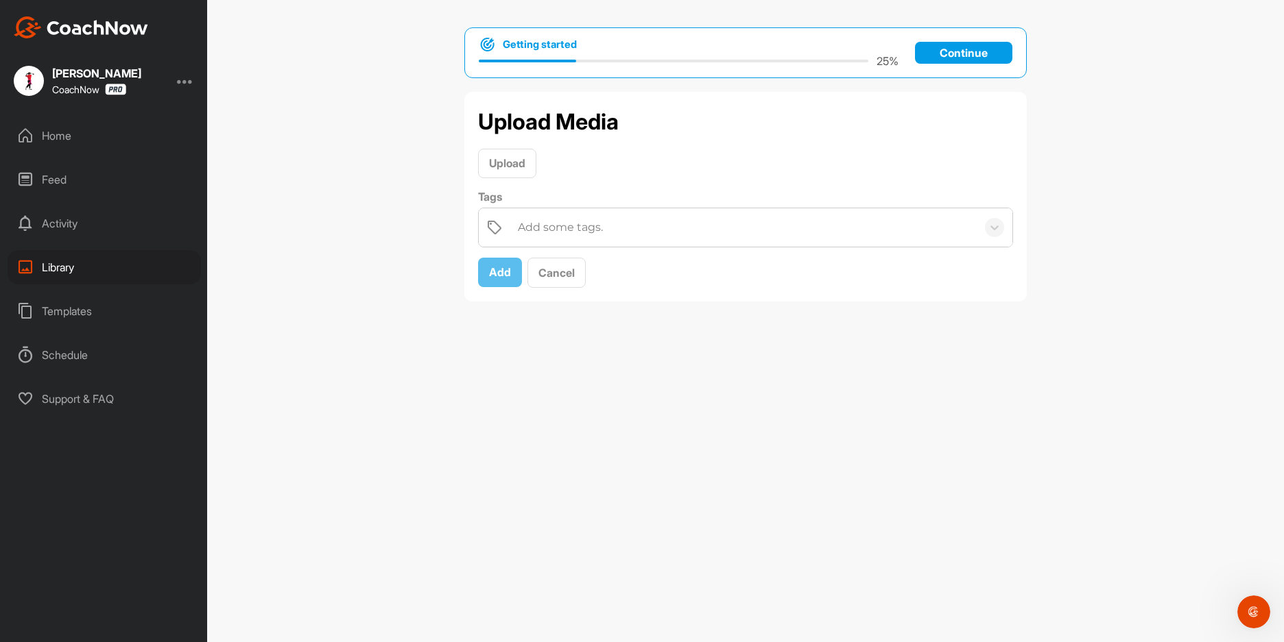
click at [186, 84] on div at bounding box center [185, 81] width 16 height 16
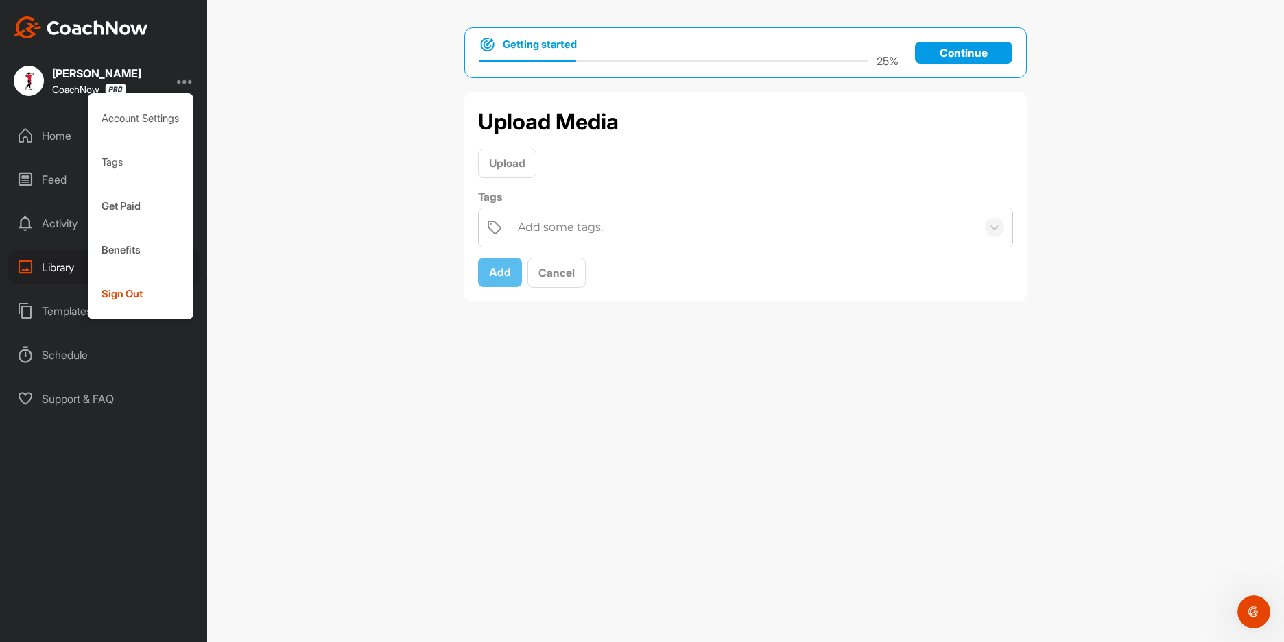
click at [108, 60] on div "Mark Her CoachNow Account Settings Tags Get Paid Benefits Sign Out Home Feed Ac…" at bounding box center [103, 321] width 207 height 642
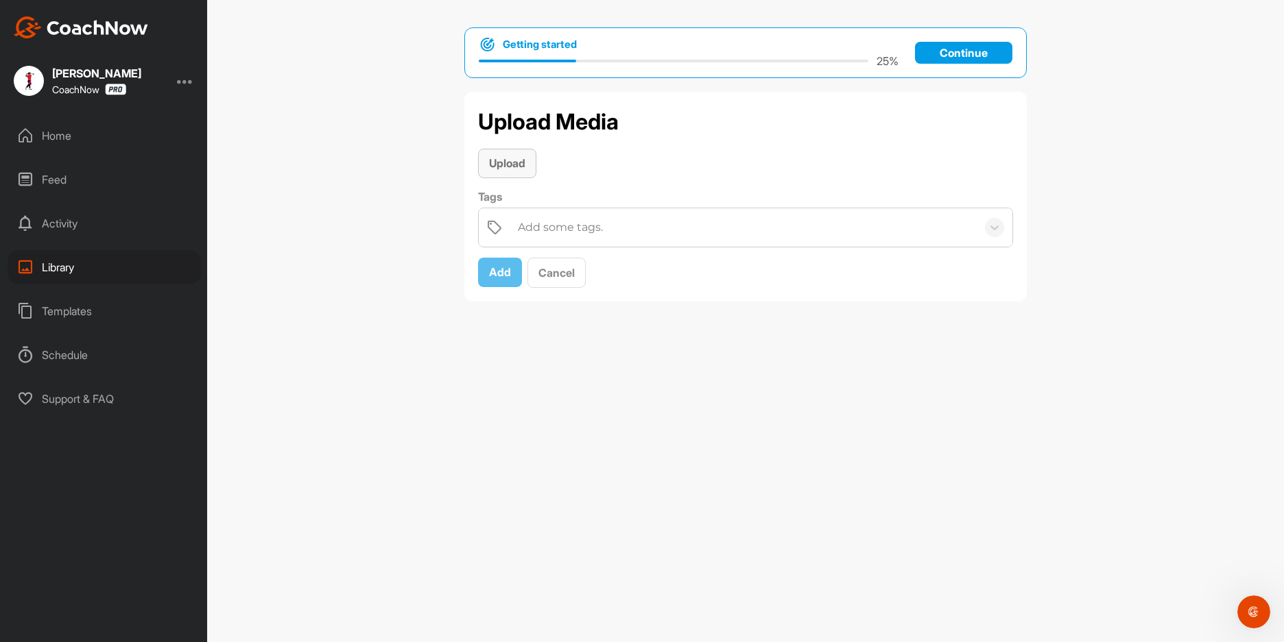
click at [508, 166] on span "Upload" at bounding box center [507, 163] width 36 height 14
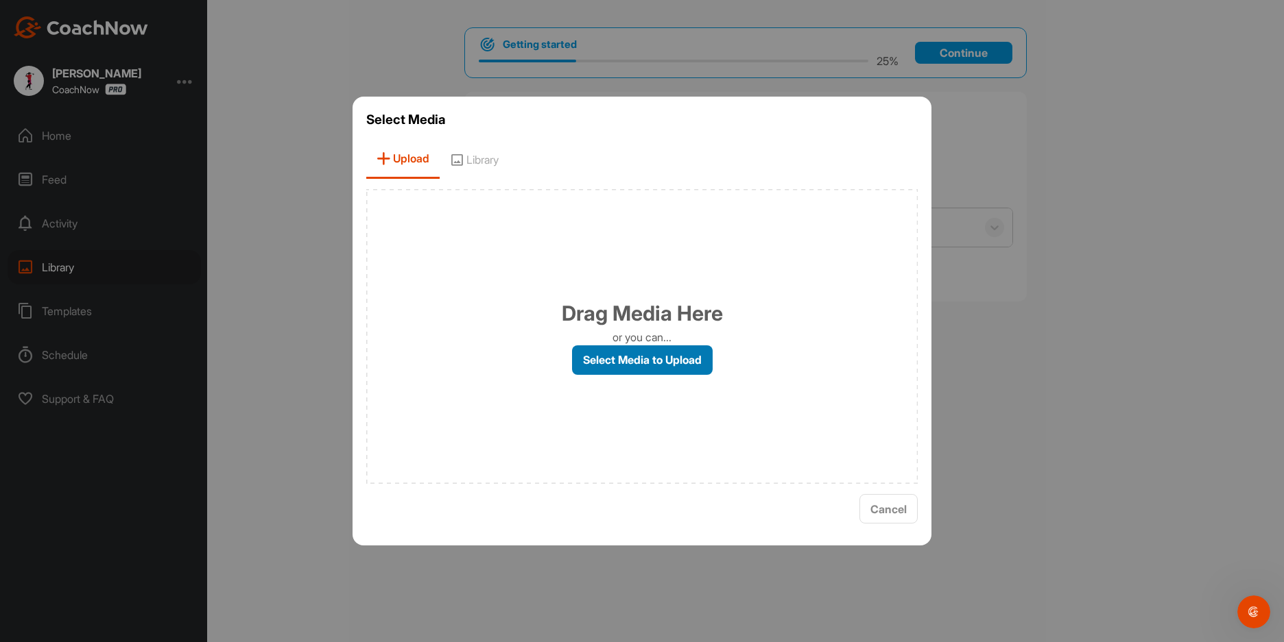
click at [648, 361] on label "Select Media to Upload" at bounding box center [642, 360] width 141 height 29
click at [0, 0] on input "Select Media to Upload" at bounding box center [0, 0] width 0 height 0
click at [651, 363] on label "Select Media to Upload" at bounding box center [642, 360] width 141 height 29
click at [0, 0] on input "Select Media to Upload" at bounding box center [0, 0] width 0 height 0
click at [879, 514] on span "Cancel" at bounding box center [888, 510] width 36 height 14
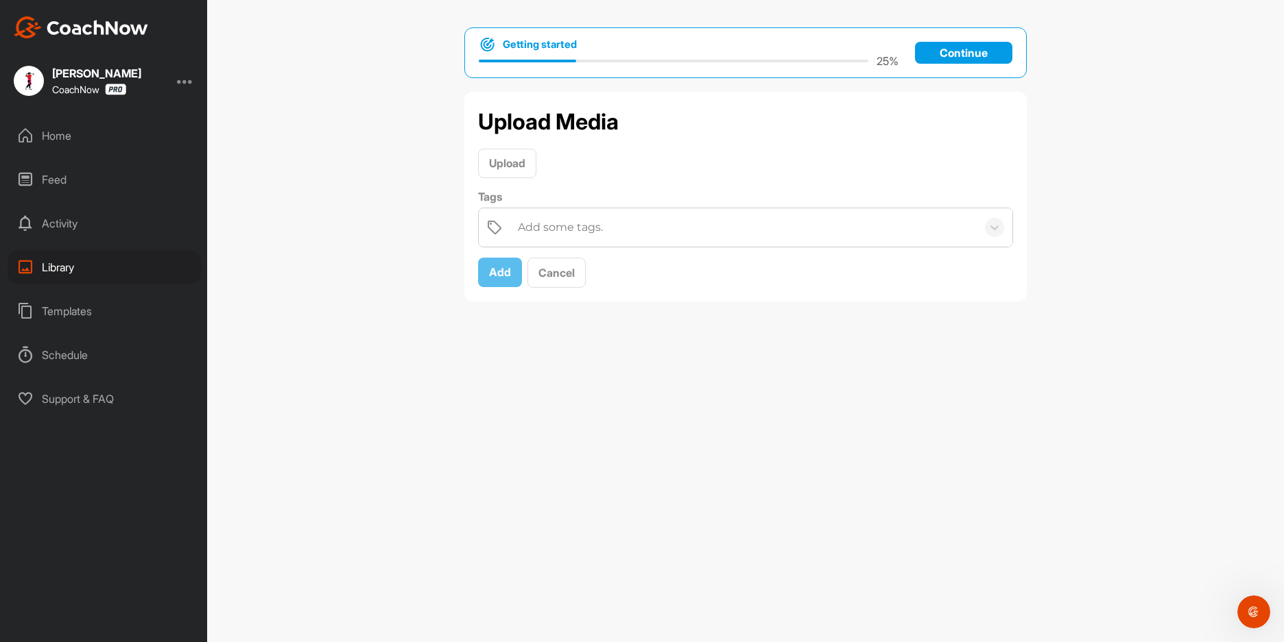
click at [83, 314] on div "Templates" at bounding box center [104, 311] width 193 height 34
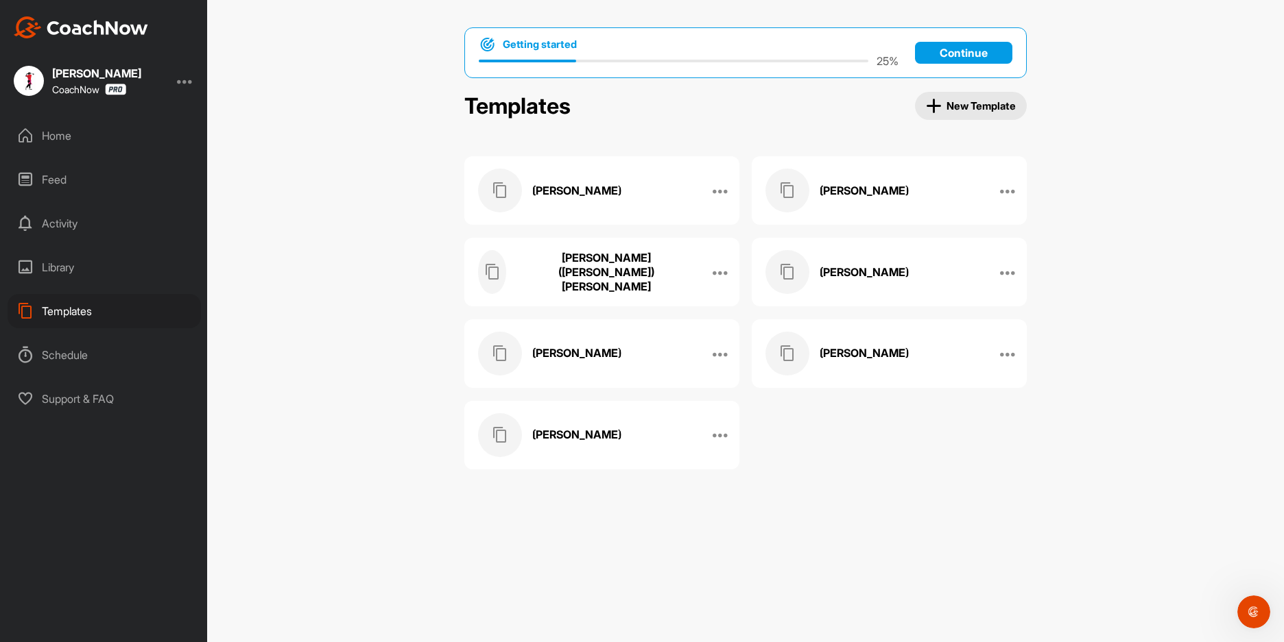
click at [56, 267] on div "Library" at bounding box center [104, 267] width 193 height 34
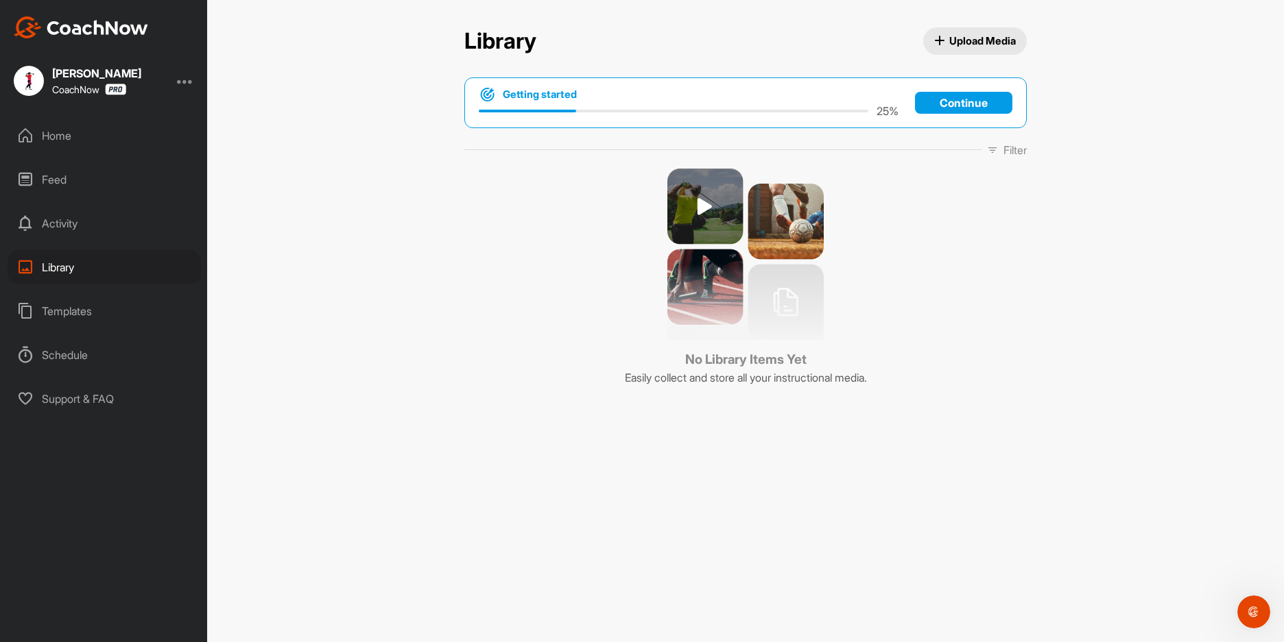
click at [983, 43] on span "Upload Media" at bounding box center [975, 41] width 82 height 14
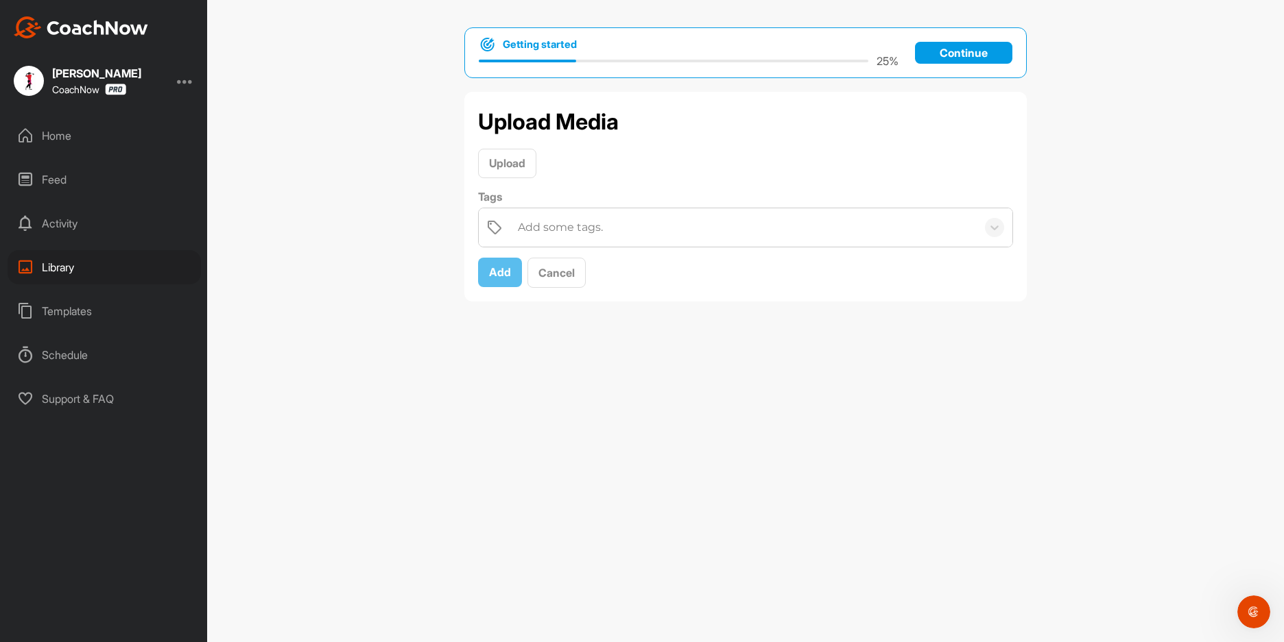
click at [57, 264] on div "Library" at bounding box center [104, 267] width 193 height 34
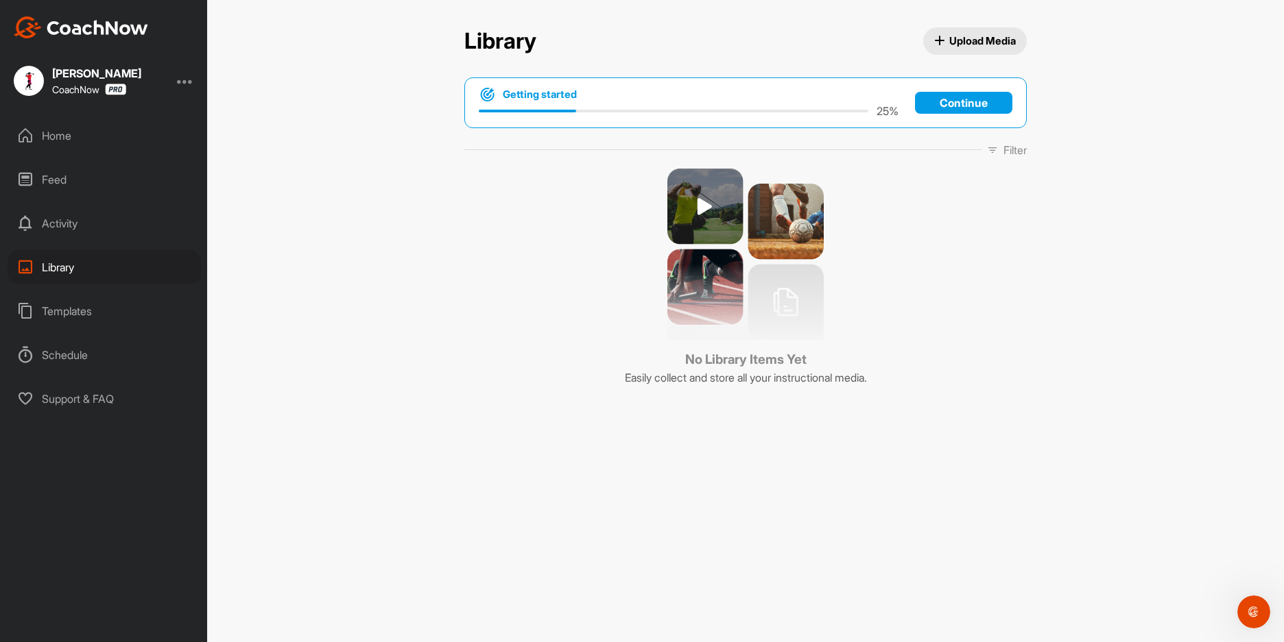
click at [974, 45] on span "Upload Media" at bounding box center [975, 41] width 82 height 14
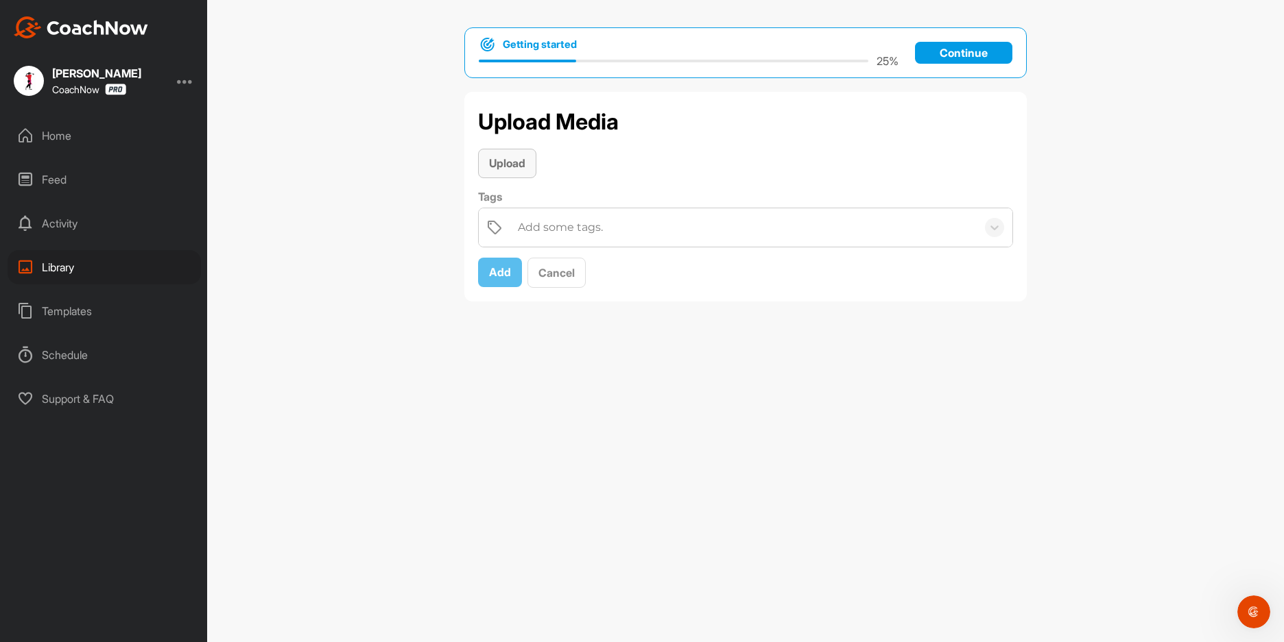
click at [508, 165] on span "Upload" at bounding box center [507, 163] width 36 height 14
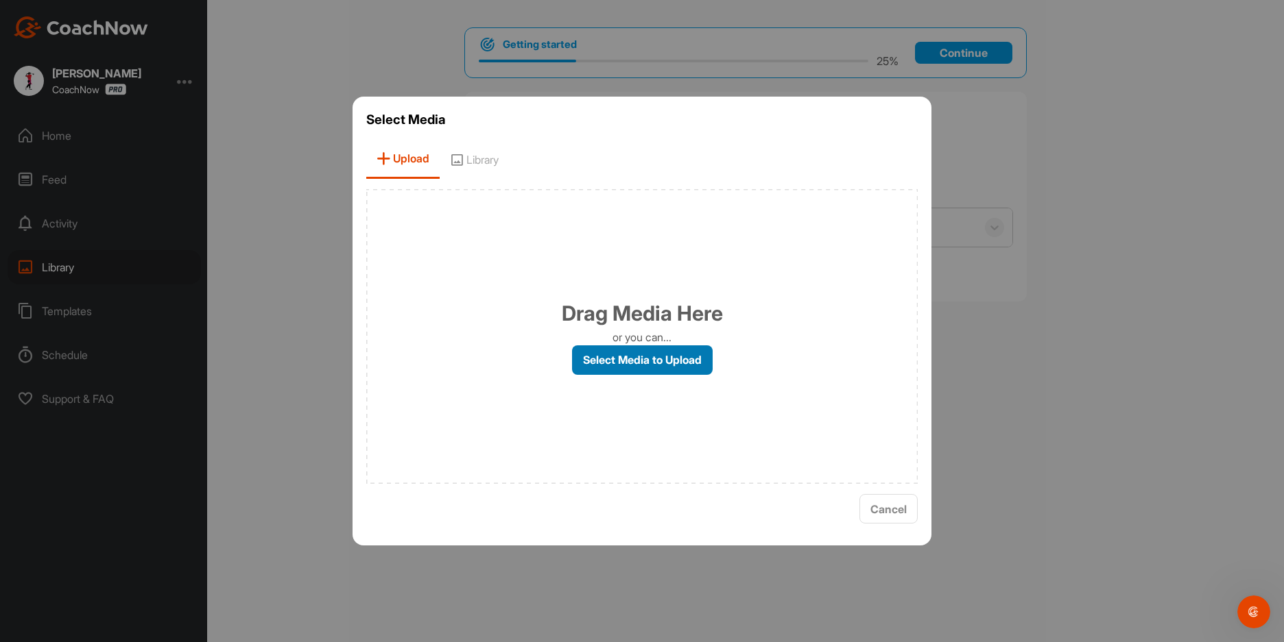
click at [636, 360] on label "Select Media to Upload" at bounding box center [642, 360] width 141 height 29
click at [0, 0] on input "Select Media to Upload" at bounding box center [0, 0] width 0 height 0
